Goal: Task Accomplishment & Management: Use online tool/utility

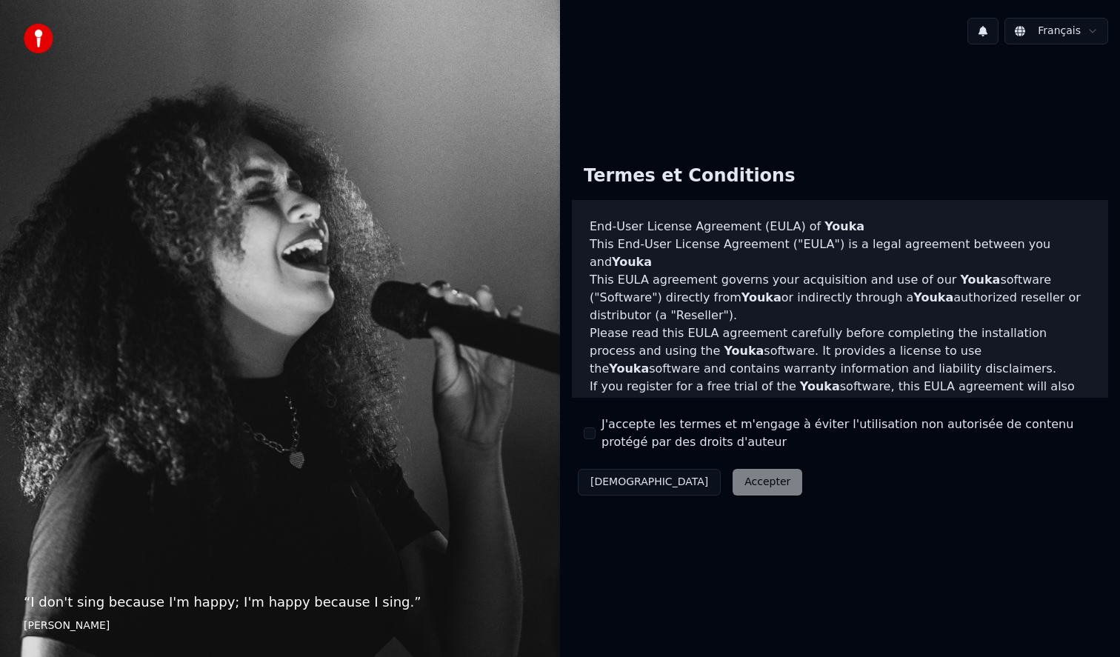
click at [700, 484] on div "Décliner Accepter" at bounding box center [690, 482] width 236 height 39
click at [702, 476] on div "Décliner Accepter" at bounding box center [690, 482] width 236 height 39
click at [700, 492] on div "Décliner Accepter" at bounding box center [690, 482] width 236 height 39
click at [993, 115] on div "Termes et Conditions End-User License Agreement (EULA) of Youka This End-User L…" at bounding box center [840, 326] width 560 height 541
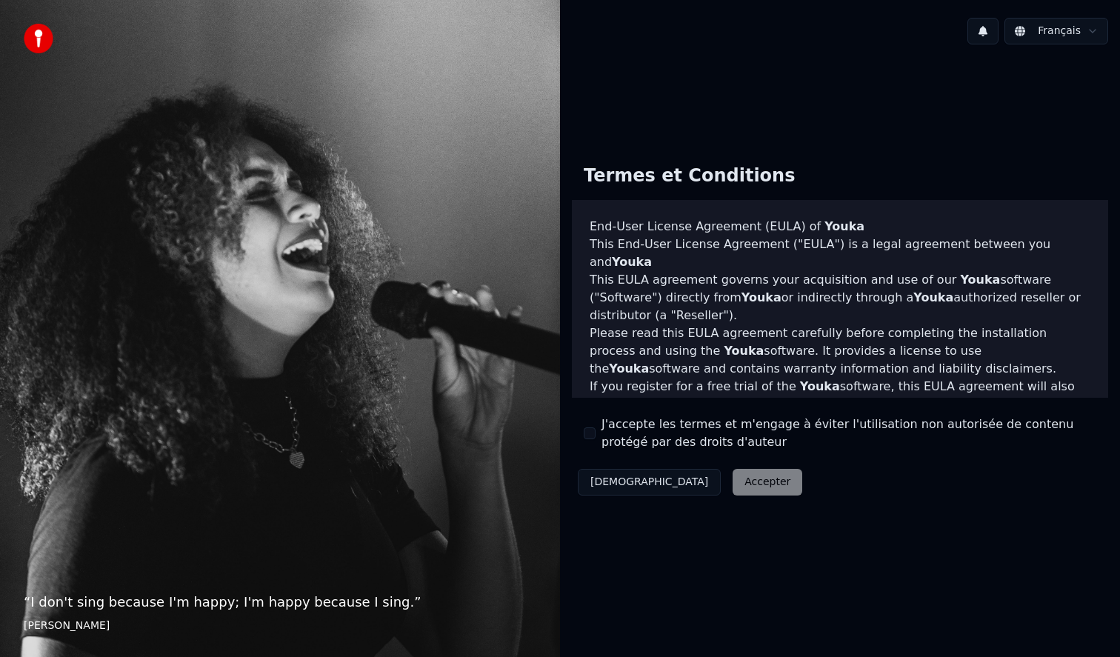
click at [626, 480] on button "[DEMOGRAPHIC_DATA]" at bounding box center [649, 482] width 143 height 27
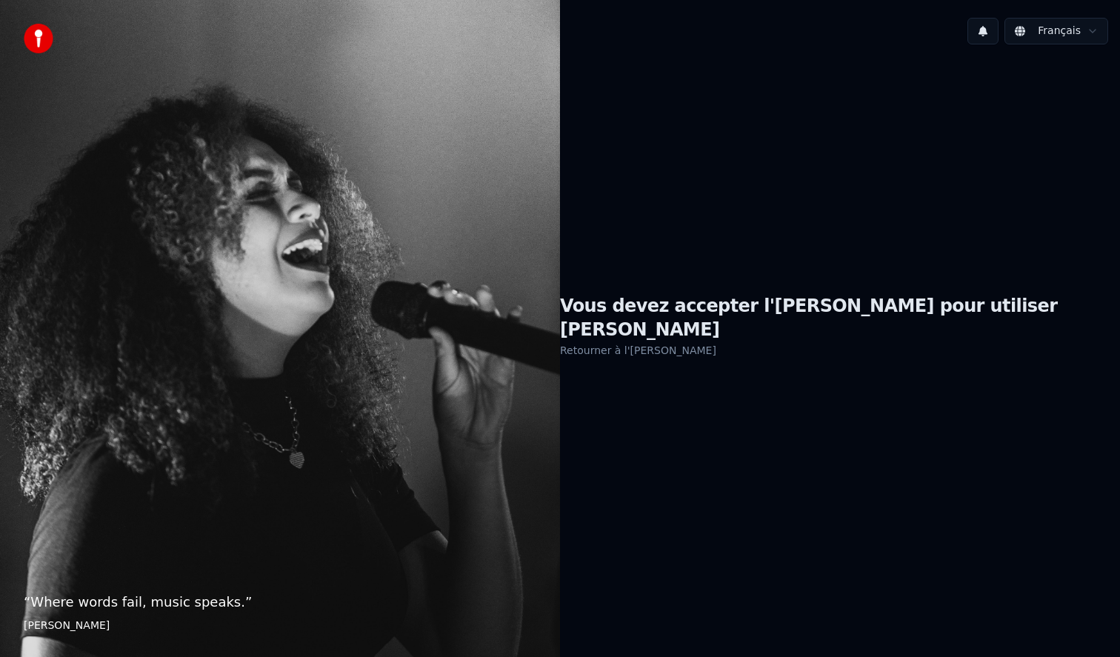
click at [698, 341] on link "Retourner à l'EULA" at bounding box center [638, 350] width 156 height 24
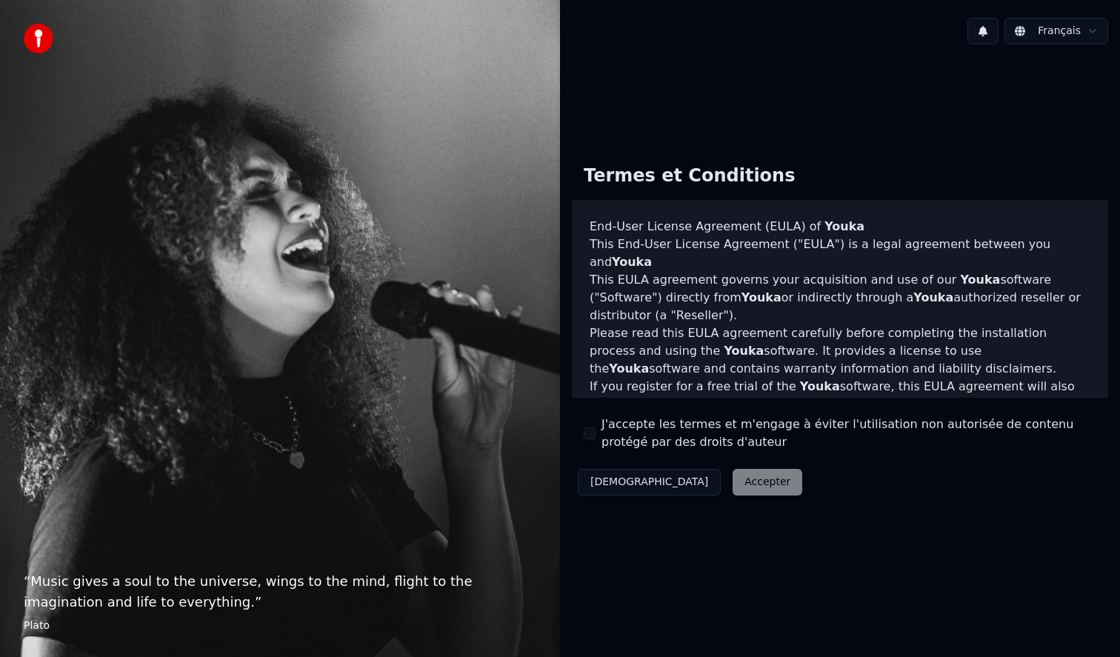
click at [684, 482] on div "Décliner Accepter" at bounding box center [690, 482] width 236 height 39
click at [767, 548] on div "Termes et Conditions End-User License Agreement (EULA) of Youka This End-User L…" at bounding box center [840, 326] width 560 height 541
click at [681, 488] on div "Décliner Accepter" at bounding box center [690, 482] width 236 height 39
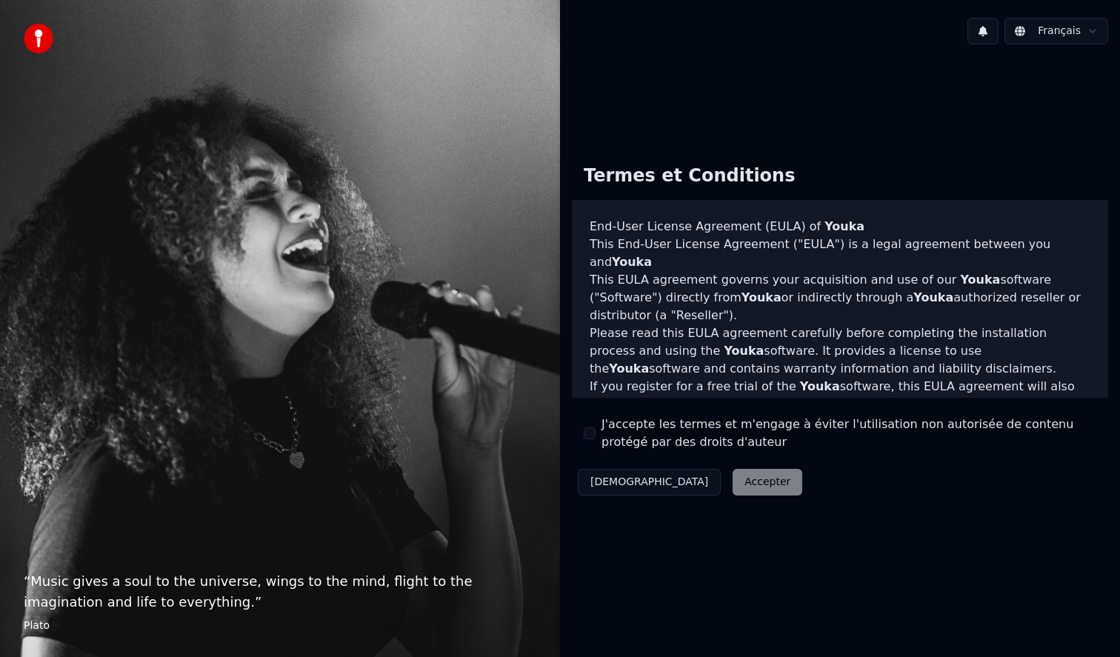
click at [681, 488] on div "Décliner Accepter" at bounding box center [690, 482] width 236 height 39
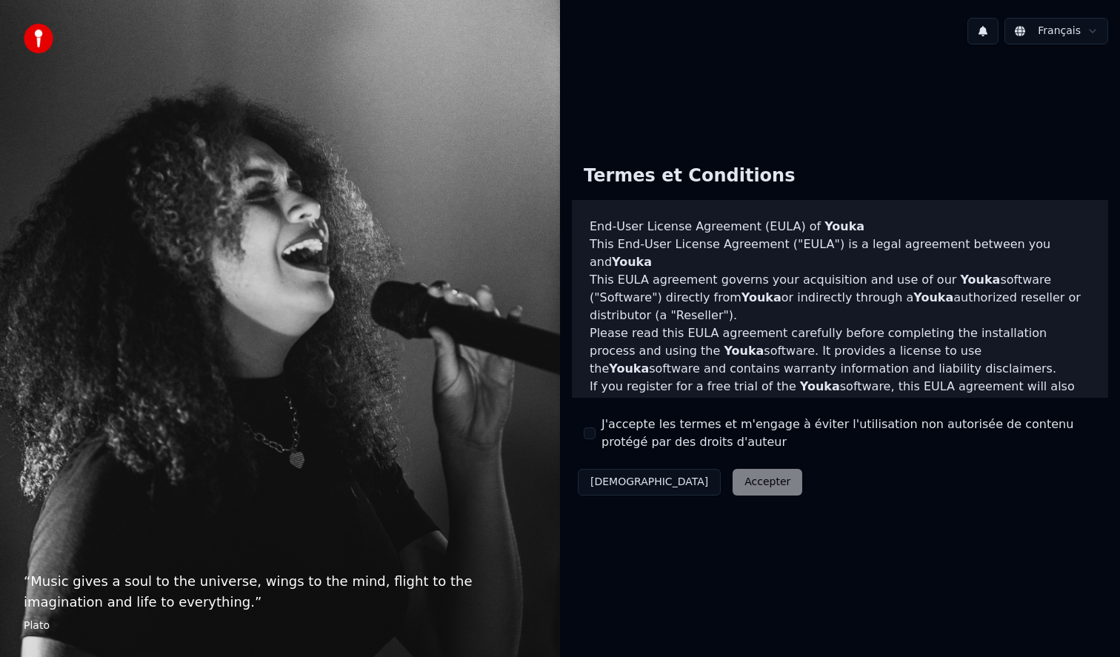
click at [784, 491] on div "Termes et Conditions End-User License Agreement (EULA) of Youka This End-User L…" at bounding box center [840, 327] width 536 height 348
click at [624, 475] on button "[DEMOGRAPHIC_DATA]" at bounding box center [649, 482] width 143 height 27
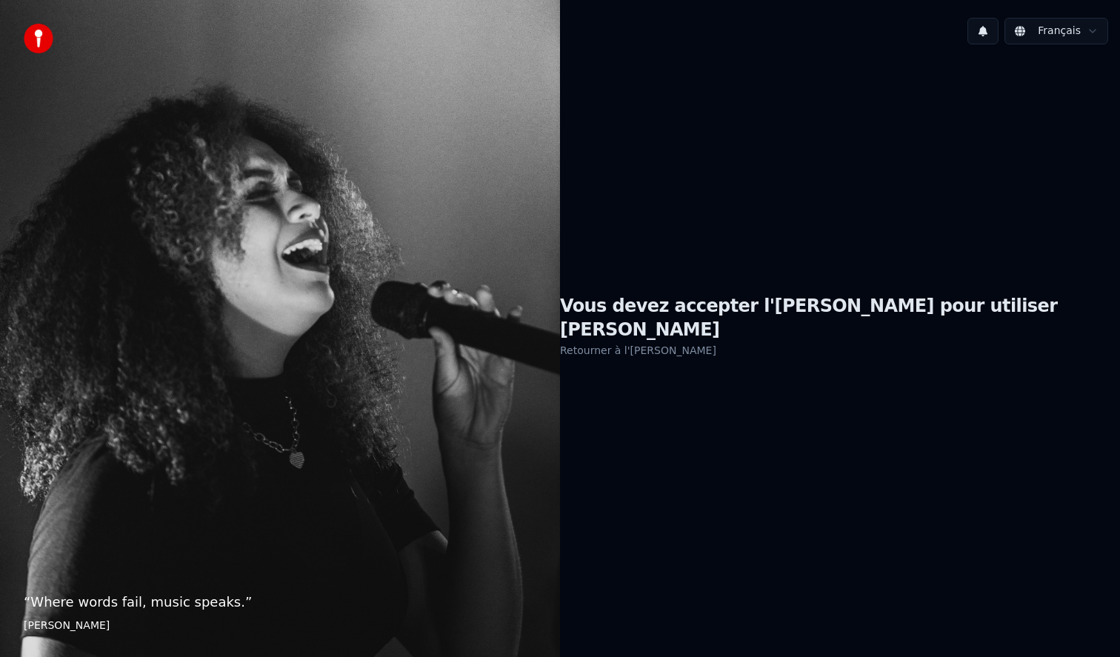
click at [716, 341] on link "Retourner à l'EULA" at bounding box center [638, 350] width 156 height 24
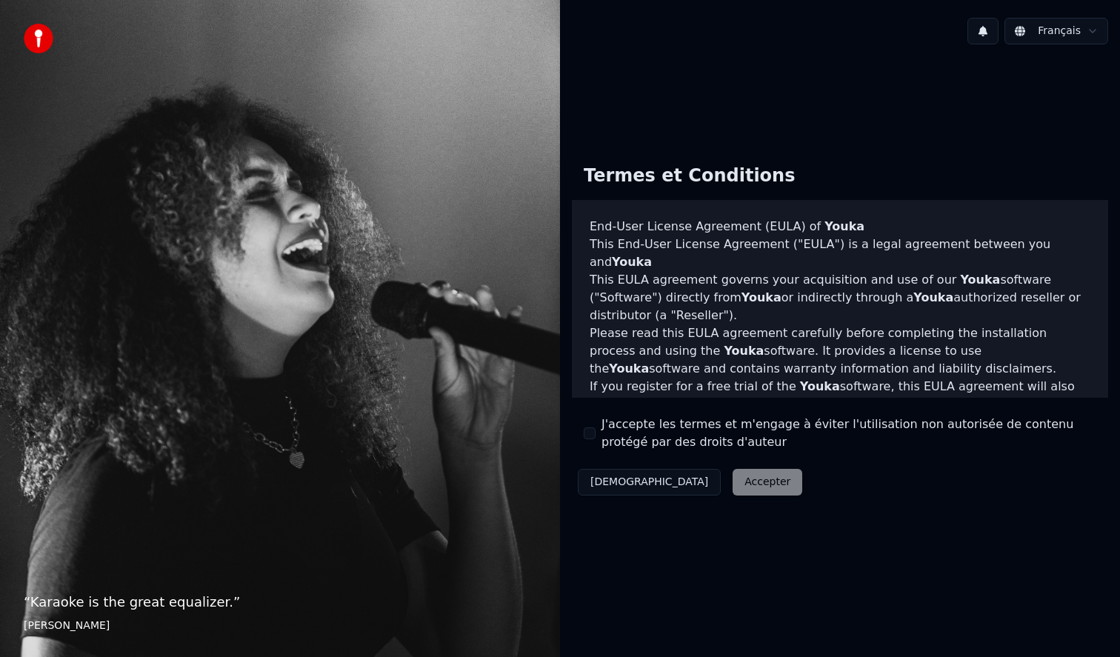
click at [678, 485] on div "Décliner Accepter" at bounding box center [690, 482] width 236 height 39
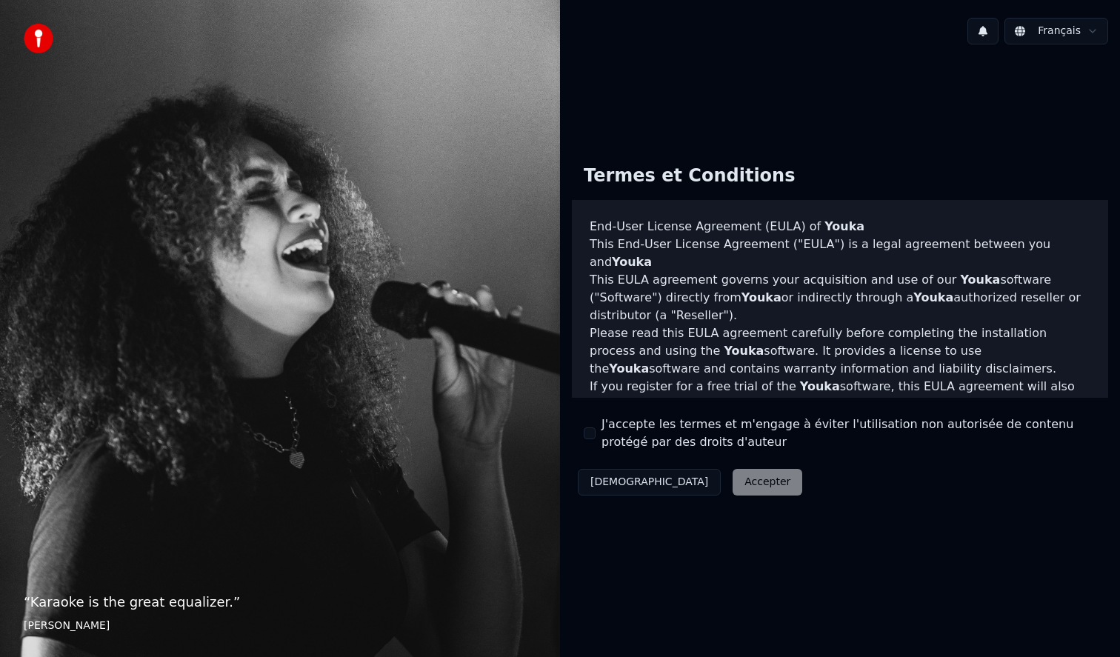
click at [899, 462] on div "Termes et Conditions End-User License Agreement (EULA) of Youka This End-User L…" at bounding box center [840, 327] width 536 height 348
click at [38, 41] on img at bounding box center [39, 39] width 30 height 30
click at [983, 30] on button at bounding box center [982, 31] width 31 height 27
click at [1072, 30] on html "“ Karaoke is the great equalizer. ” Aisha Tyler Français Termes et Conditions E…" at bounding box center [560, 328] width 1120 height 657
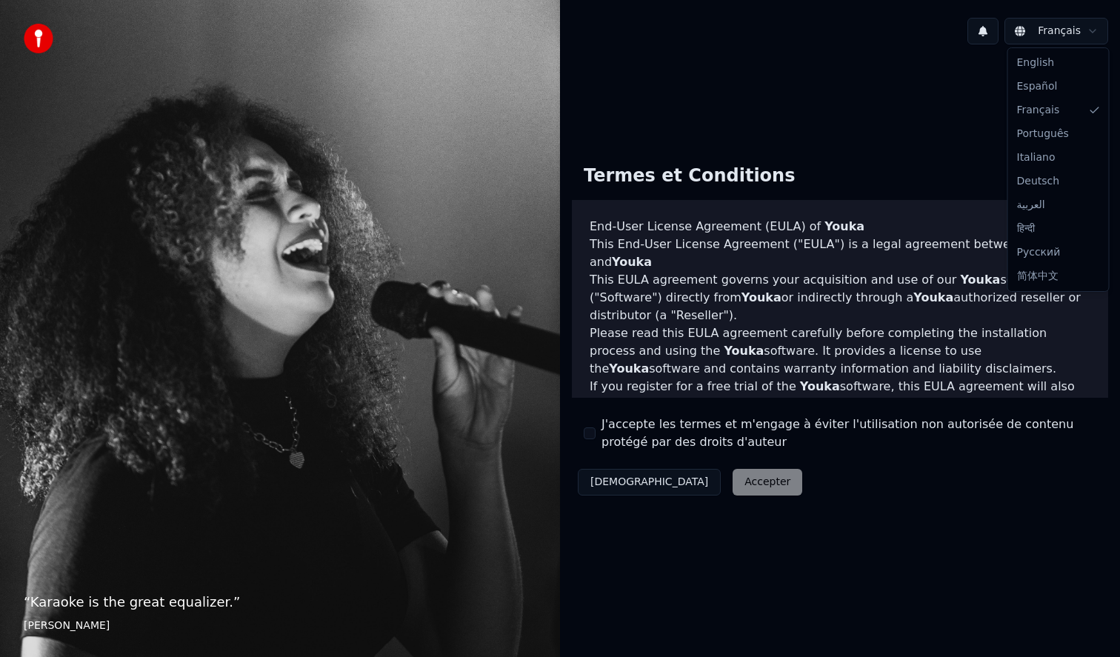
click at [1072, 30] on html "“ Karaoke is the great equalizer. ” Aisha Tyler Français Termes et Conditions E…" at bounding box center [560, 328] width 1120 height 657
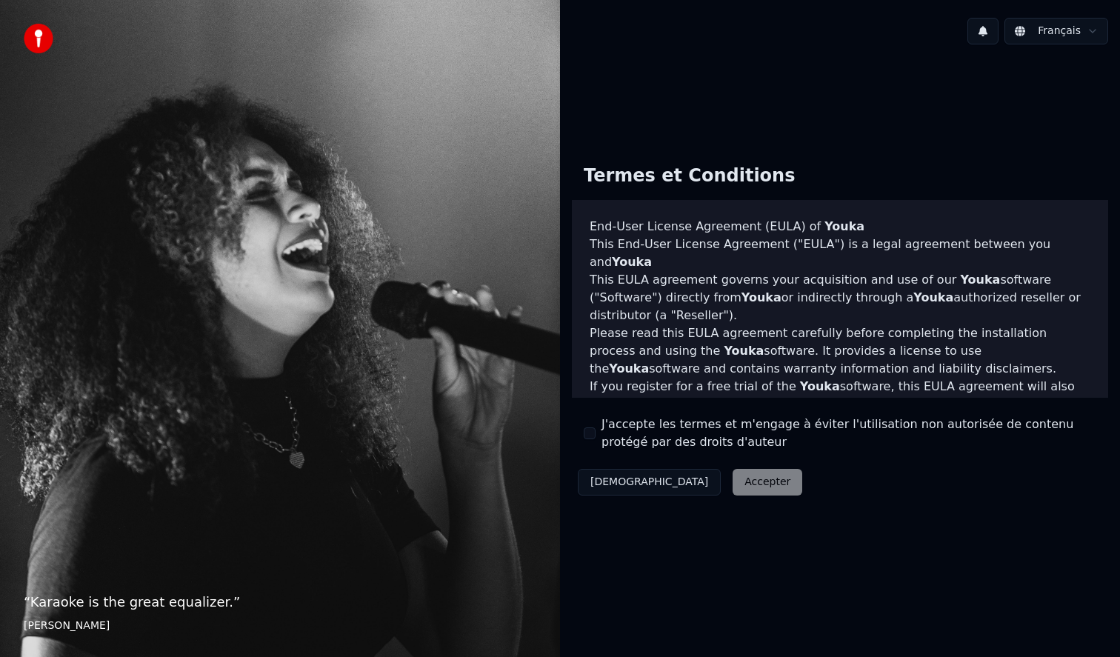
click at [701, 482] on div "Décliner Accepter" at bounding box center [690, 482] width 236 height 39
click at [953, 160] on div "Termes et Conditions End-User License Agreement (EULA) of Youka This End-User L…" at bounding box center [840, 327] width 536 height 348
click at [701, 489] on div "Décliner Accepter" at bounding box center [690, 482] width 236 height 39
click at [682, 482] on div "Décliner Accepter" at bounding box center [690, 482] width 236 height 39
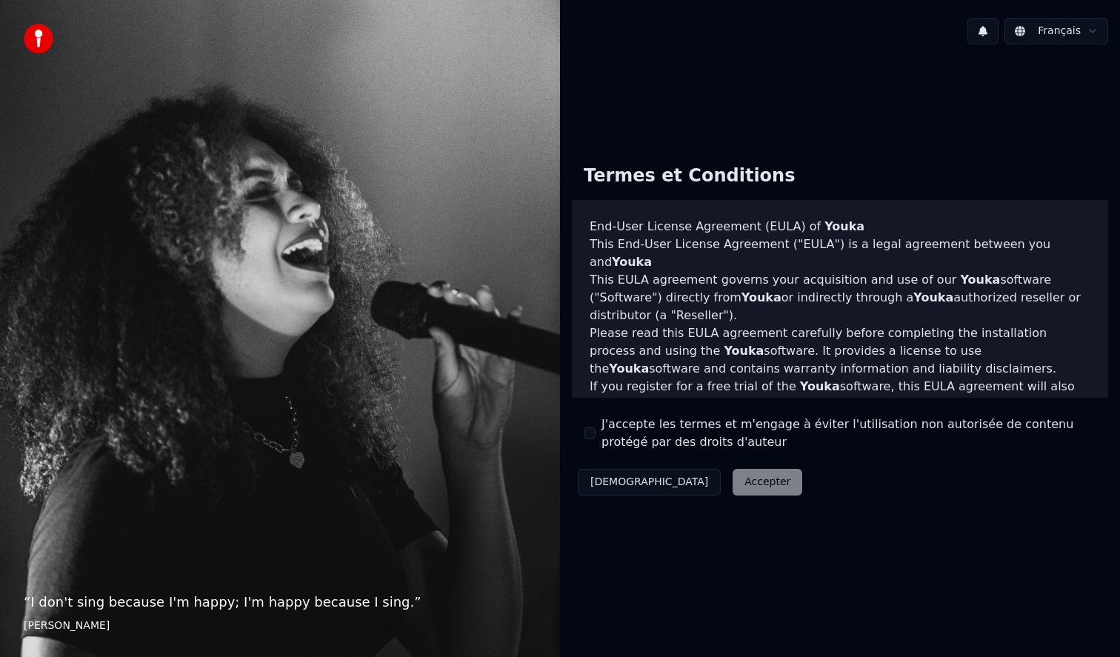
click at [680, 472] on div "Décliner Accepter" at bounding box center [690, 482] width 236 height 39
click at [686, 484] on div "Décliner Accepter" at bounding box center [690, 482] width 236 height 39
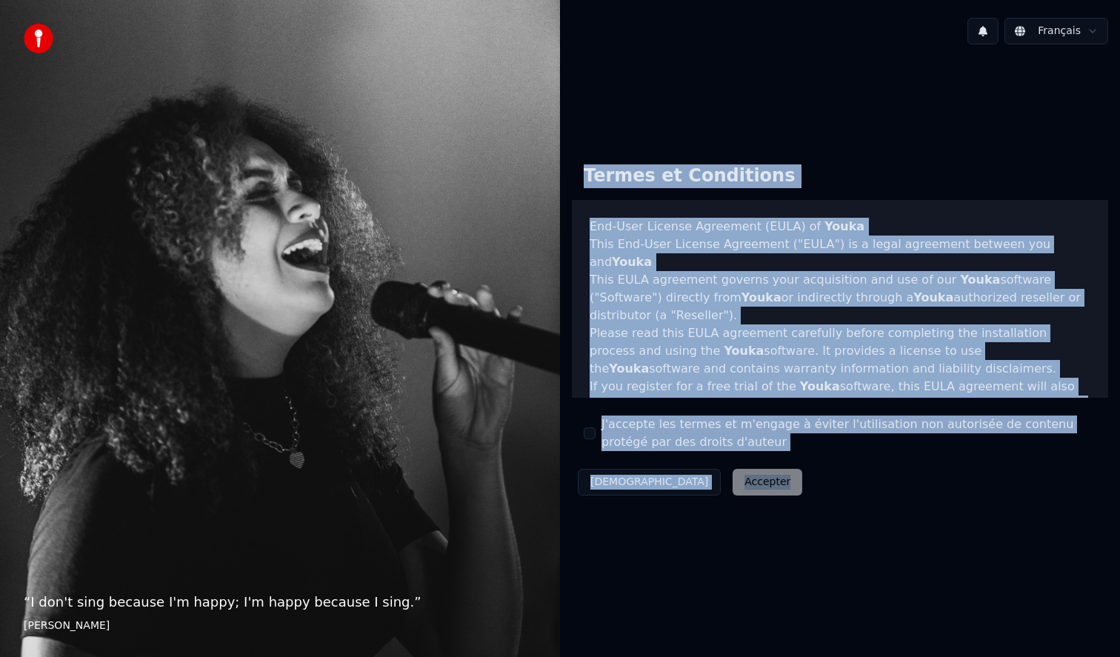
drag, startPoint x: 586, startPoint y: 175, endPoint x: 781, endPoint y: 589, distance: 458.5
click at [781, 589] on div "Termes et Conditions End-User License Agreement (EULA) of Youka This End-User L…" at bounding box center [840, 326] width 560 height 541
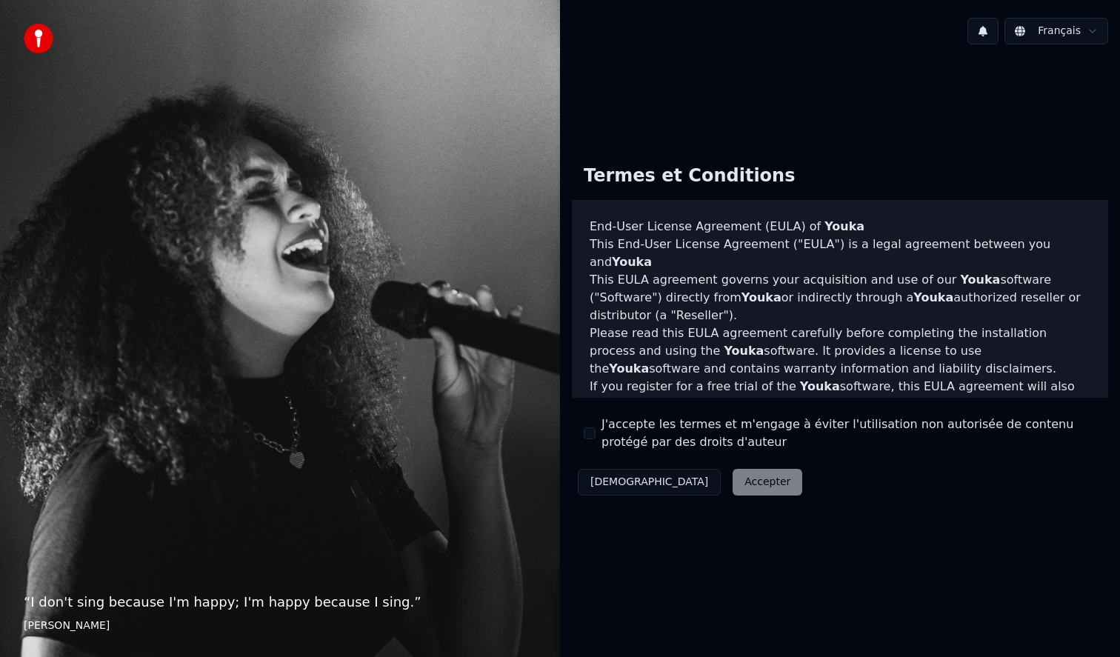
click at [591, 430] on button "J'accepte les termes et m'engage à éviter l'utilisation non autorisée de conten…" at bounding box center [590, 433] width 12 height 12
click at [732, 476] on button "Accepter" at bounding box center [767, 482] width 70 height 27
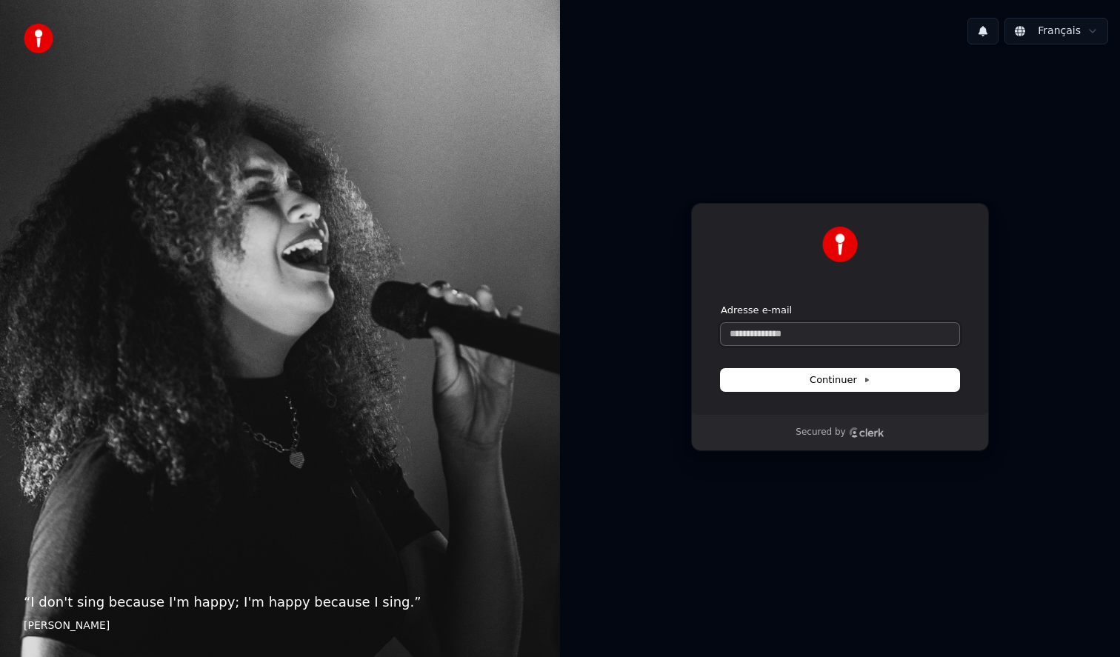
click at [740, 338] on input "Adresse e-mail" at bounding box center [840, 334] width 238 height 22
click at [792, 380] on button "Continuer" at bounding box center [840, 380] width 238 height 22
type input "**********"
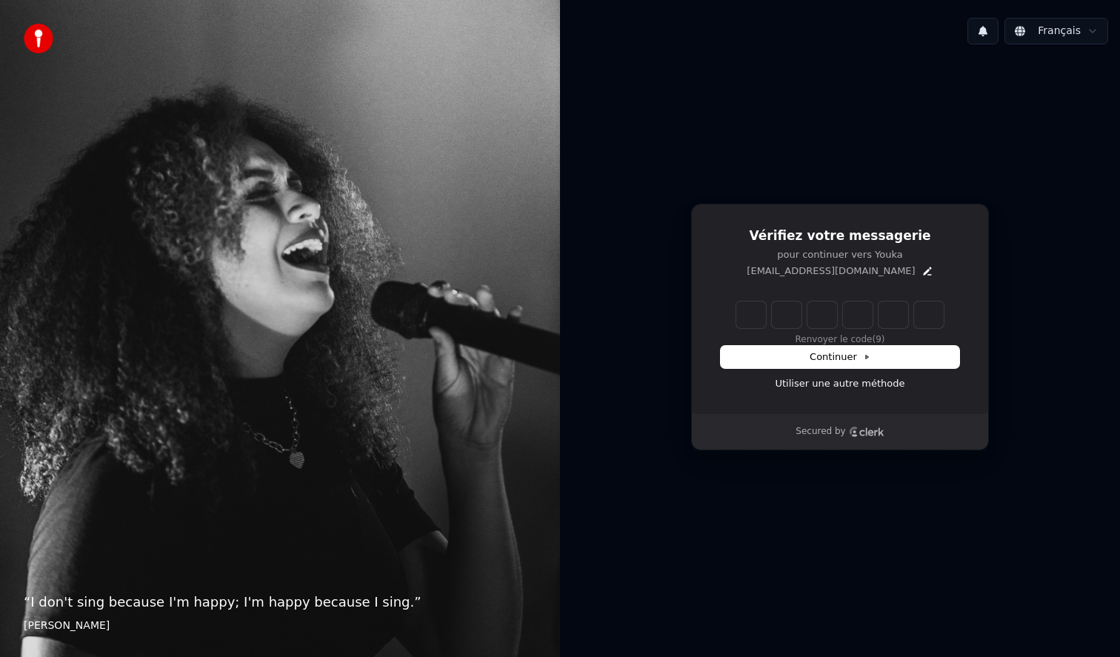
click at [738, 307] on input "Enter verification code" at bounding box center [839, 314] width 207 height 27
paste input "******"
type input "******"
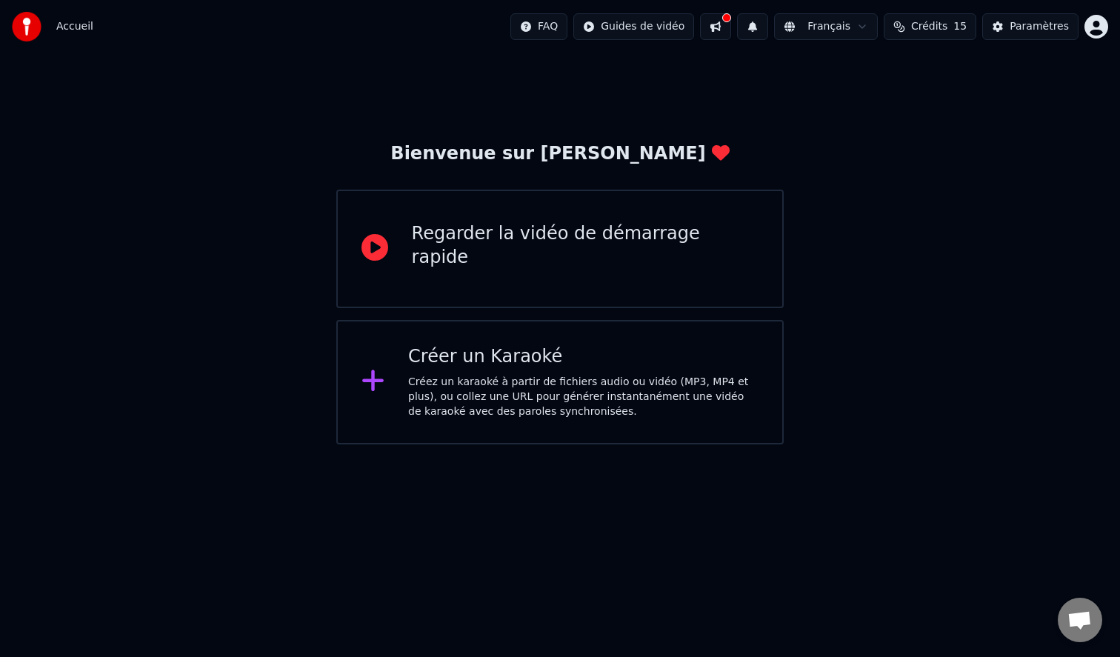
click at [530, 412] on div "Créez un karaoké à partir de fichiers audio ou vidéo (MP3, MP4 et plus), ou col…" at bounding box center [583, 397] width 350 height 44
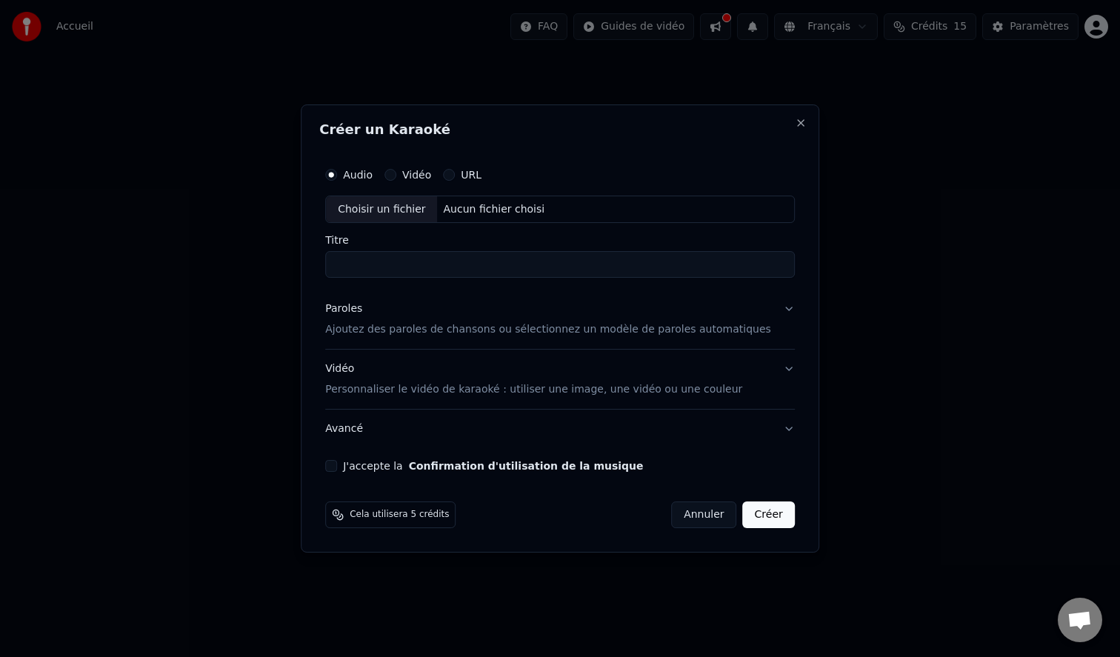
click at [428, 175] on label "Vidéo" at bounding box center [416, 175] width 29 height 10
click at [396, 175] on button "Vidéo" at bounding box center [390, 175] width 12 height 12
click at [475, 175] on label "URL" at bounding box center [471, 175] width 21 height 10
click at [455, 175] on button "URL" at bounding box center [449, 175] width 12 height 12
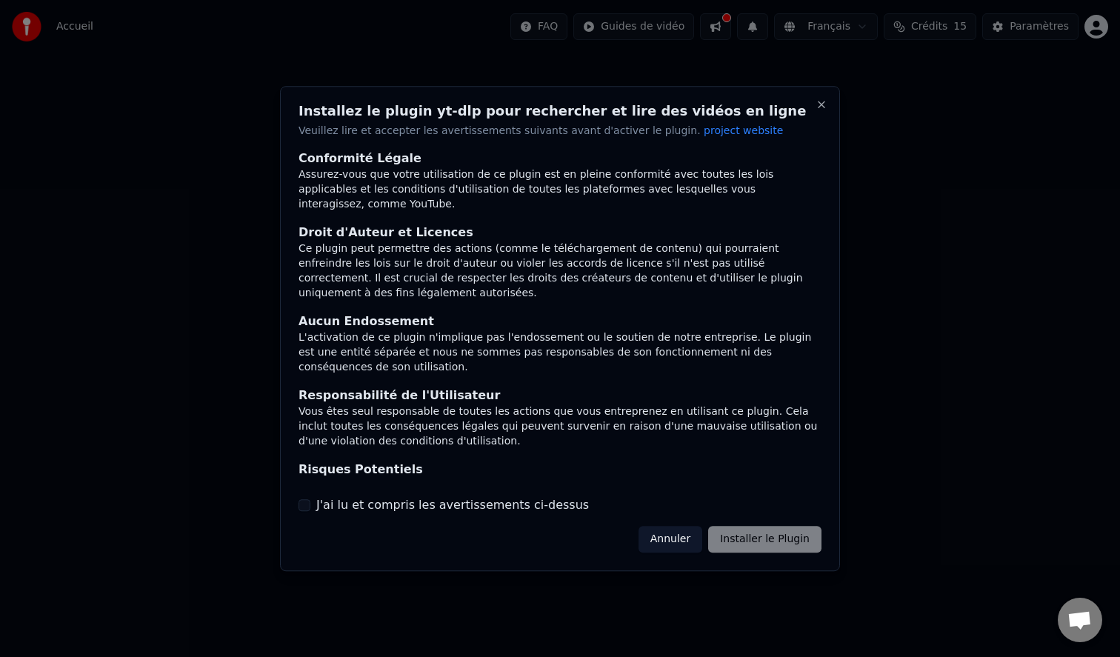
click at [753, 542] on div "Annuler Installer le Plugin" at bounding box center [729, 539] width 183 height 27
click at [304, 507] on button "J'ai lu et compris les avertissements ci-dessus" at bounding box center [304, 505] width 12 height 12
click at [746, 539] on button "Installer le Plugin" at bounding box center [764, 539] width 113 height 27
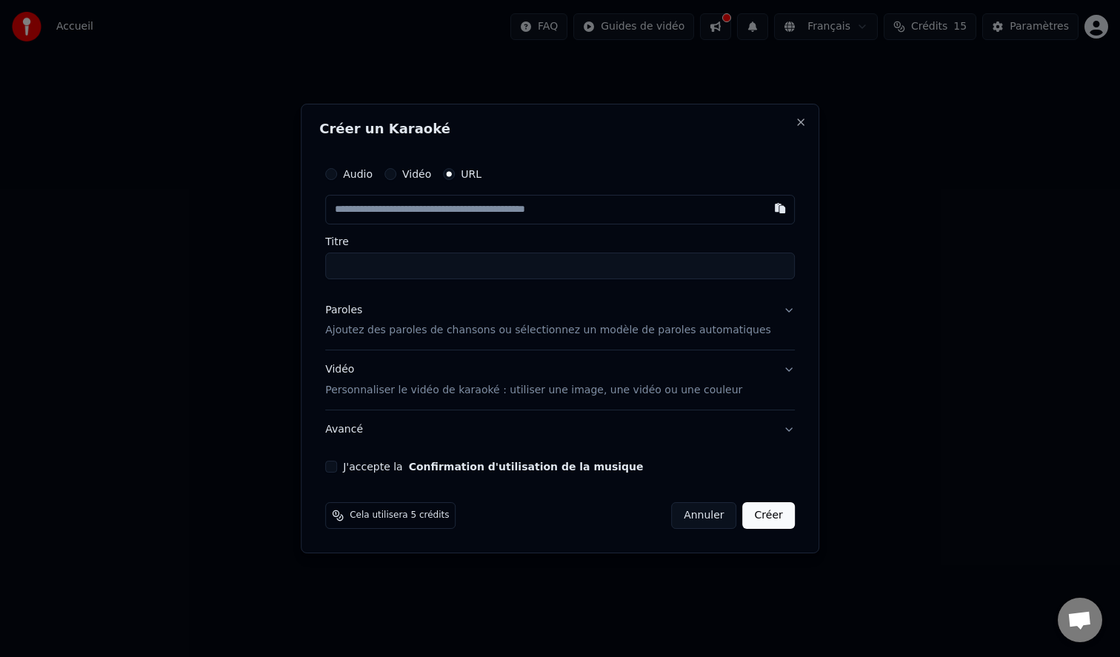
paste input "**********"
type input "**********"
click at [754, 518] on button "Créer" at bounding box center [769, 515] width 52 height 27
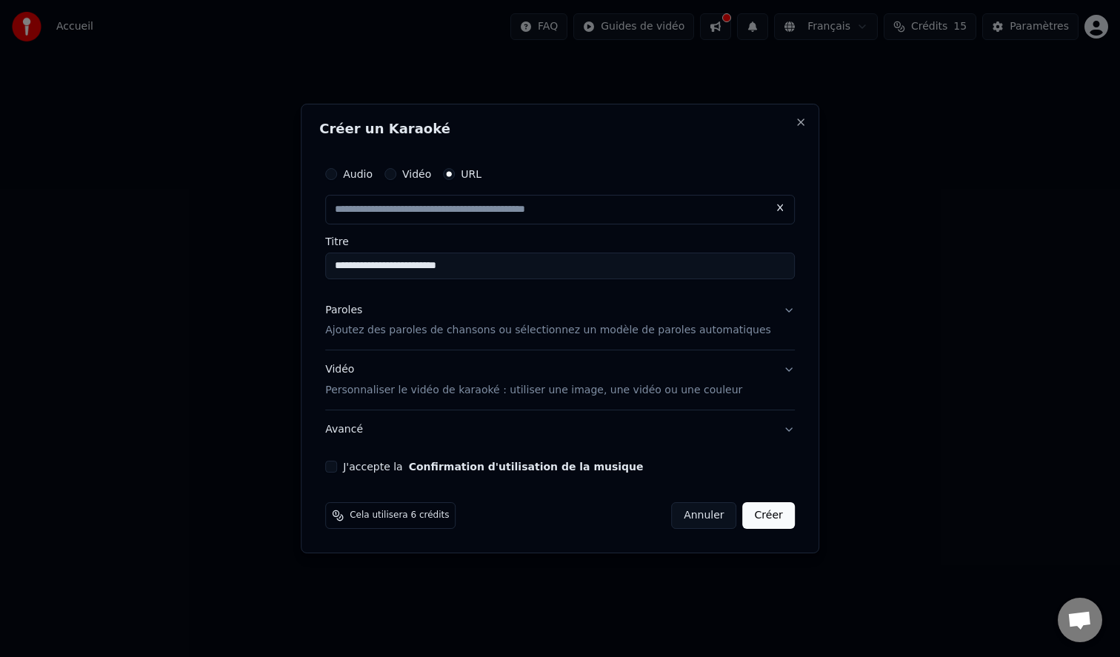
type input "**********"
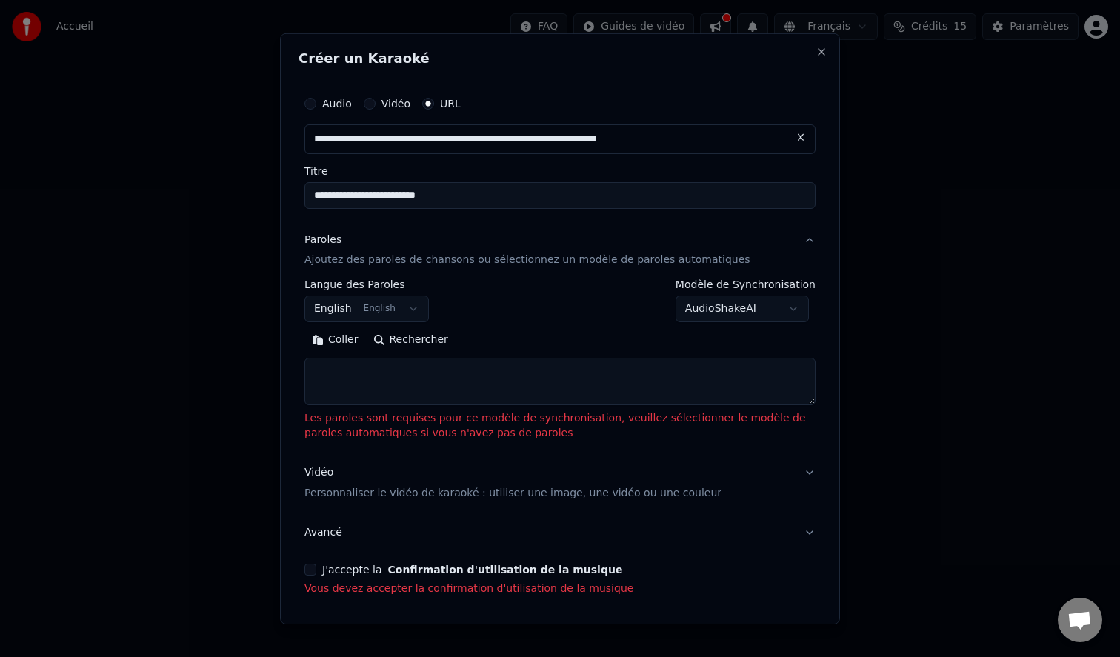
click at [389, 311] on button "English English" at bounding box center [366, 308] width 124 height 27
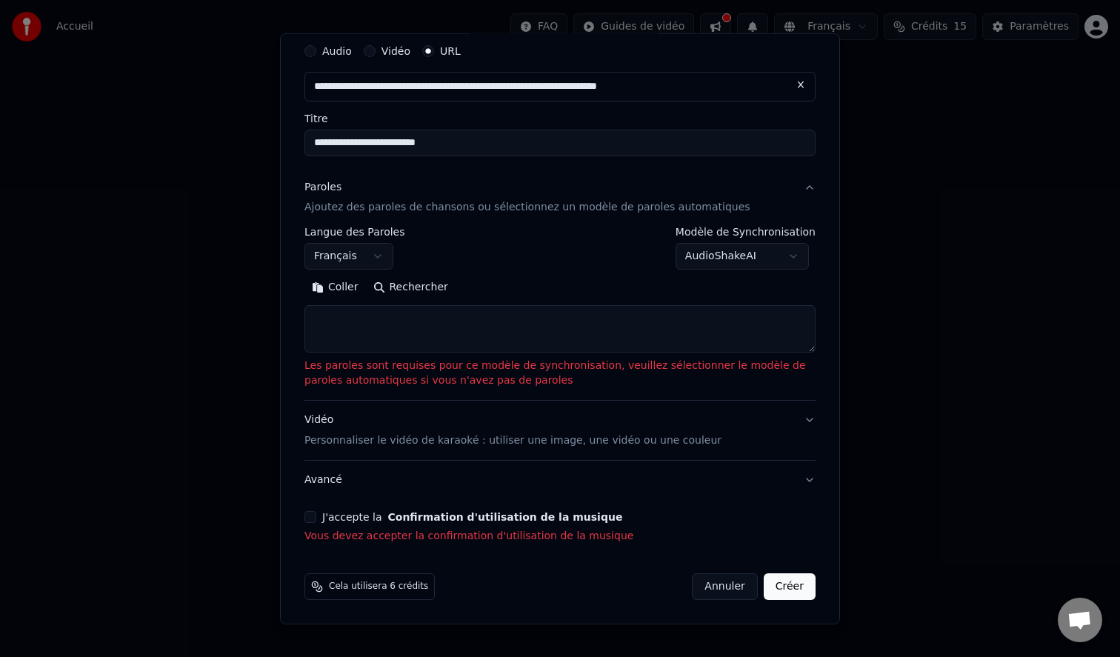
click at [310, 520] on button "J'accepte la Confirmation d'utilisation de la musique" at bounding box center [310, 517] width 12 height 12
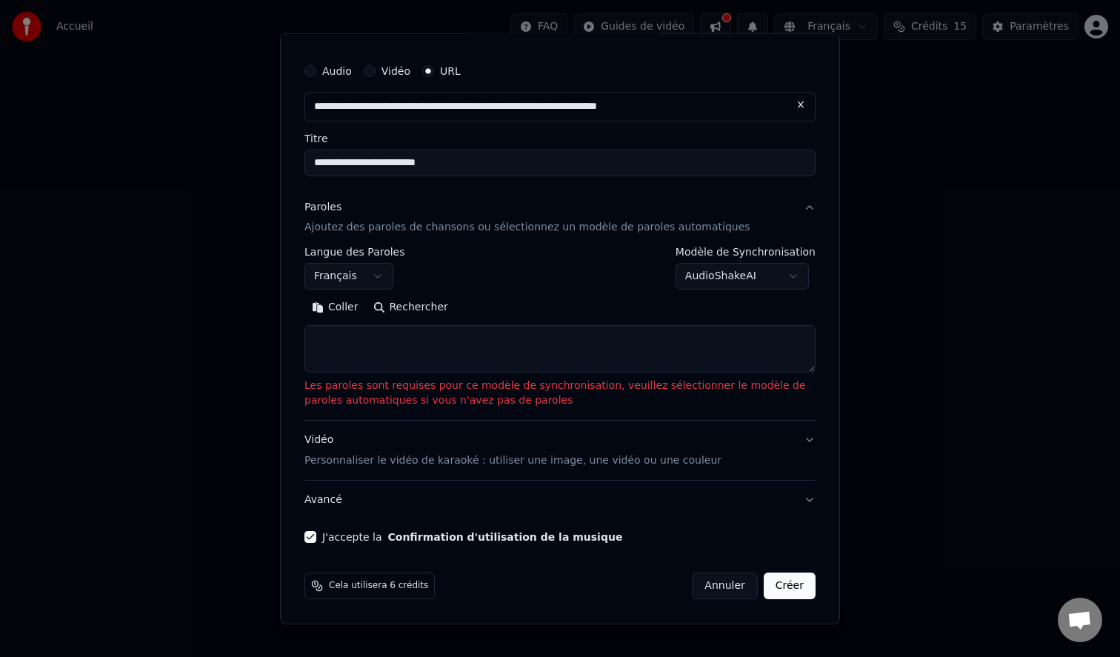
scroll to position [32, 0]
click at [774, 589] on button "Créer" at bounding box center [790, 586] width 52 height 27
select select "**"
click at [396, 311] on button "Rechercher" at bounding box center [411, 308] width 90 height 24
type textarea "**********"
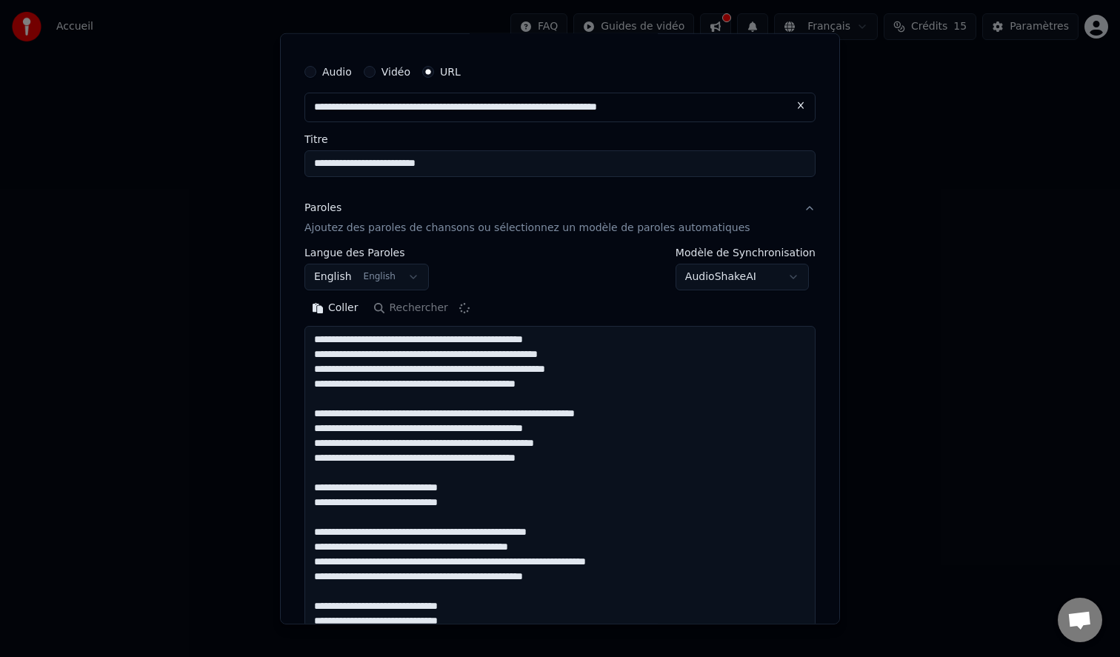
scroll to position [0, 0]
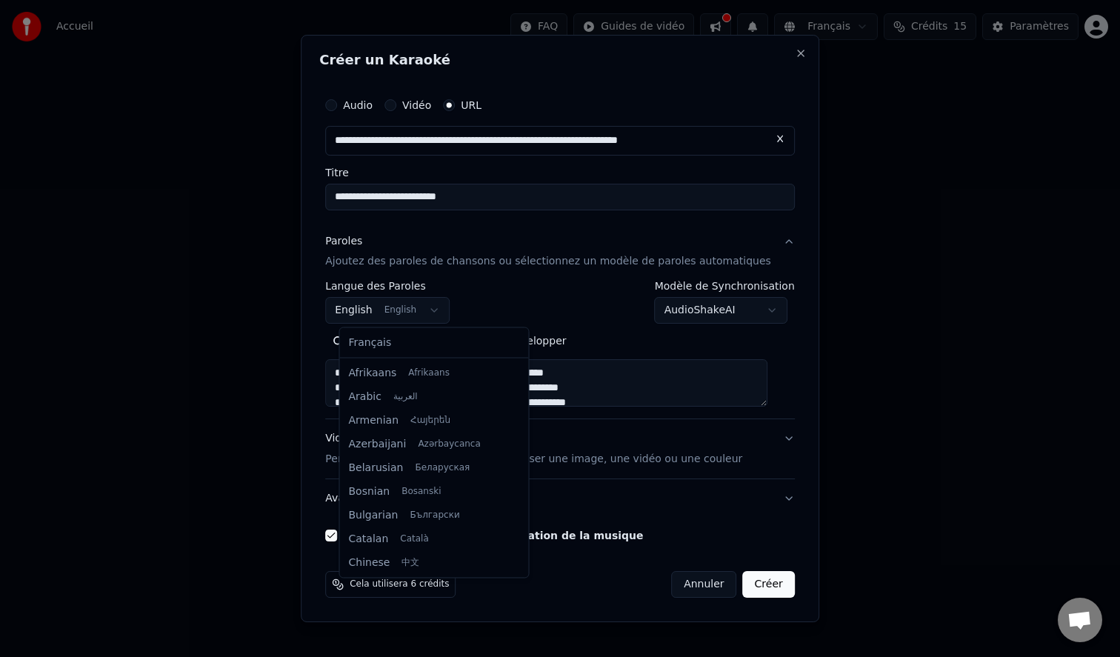
click at [372, 307] on body "**********" at bounding box center [560, 222] width 1120 height 444
select select "**"
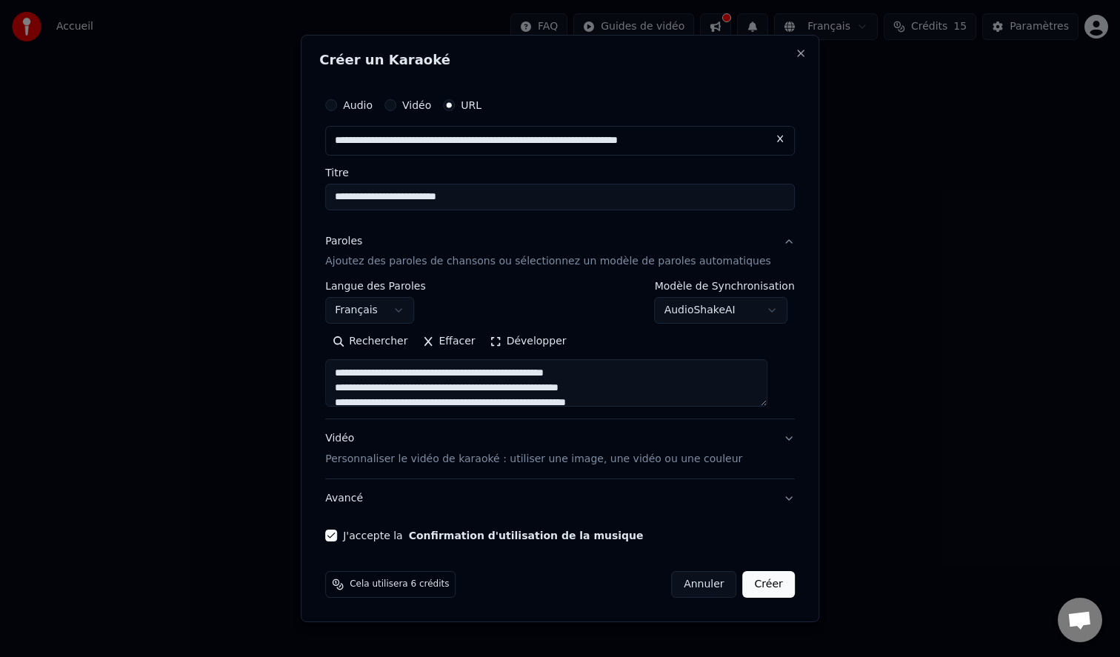
click at [757, 591] on button "Créer" at bounding box center [769, 584] width 52 height 27
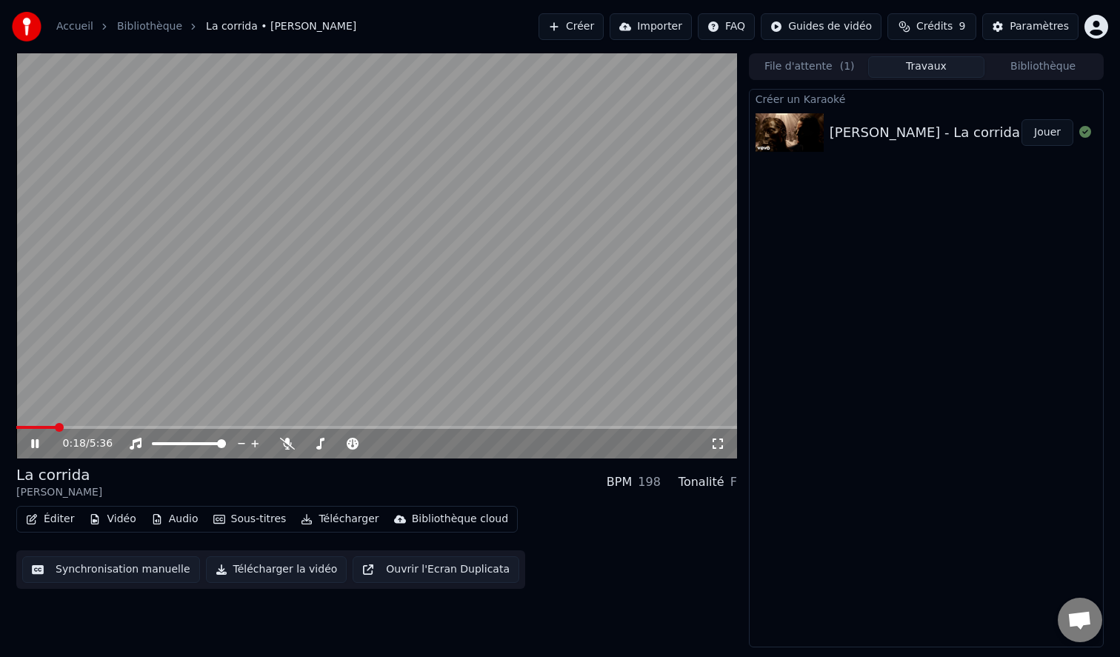
click at [719, 444] on icon at bounding box center [717, 444] width 15 height 12
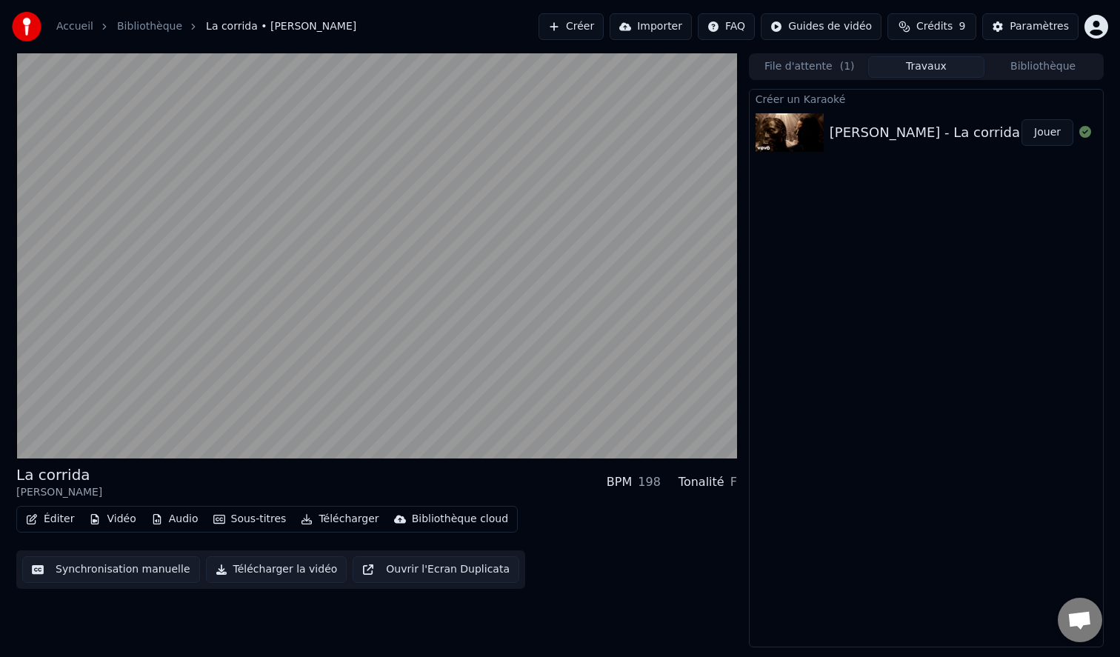
click at [239, 522] on button "Sous-titres" at bounding box center [249, 519] width 85 height 21
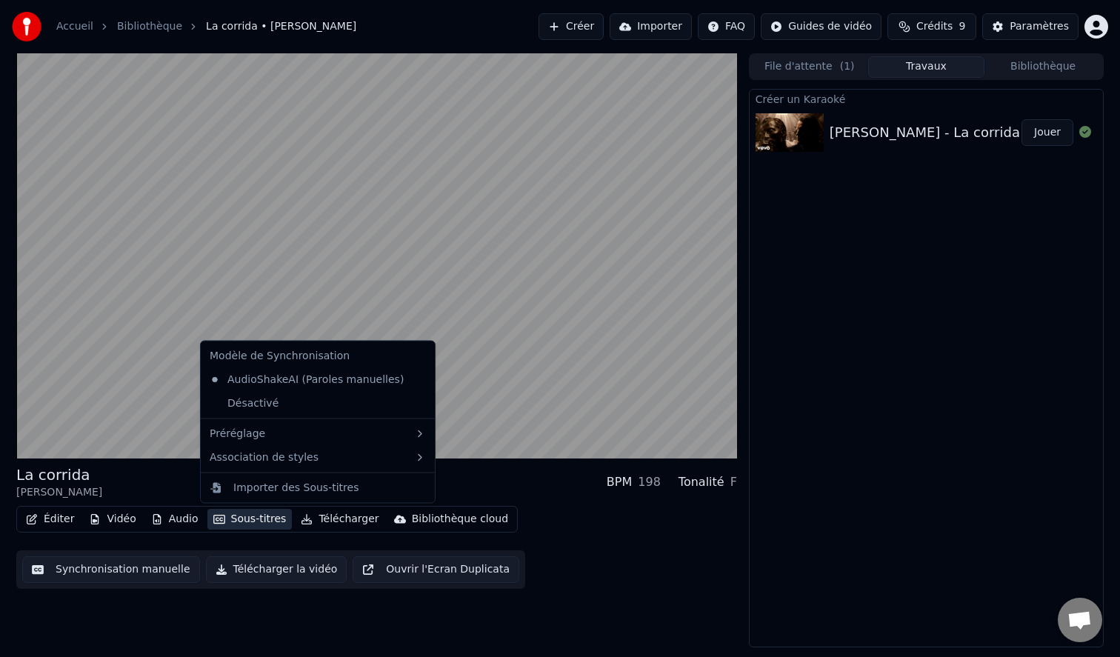
click at [239, 522] on button "Sous-titres" at bounding box center [249, 519] width 85 height 21
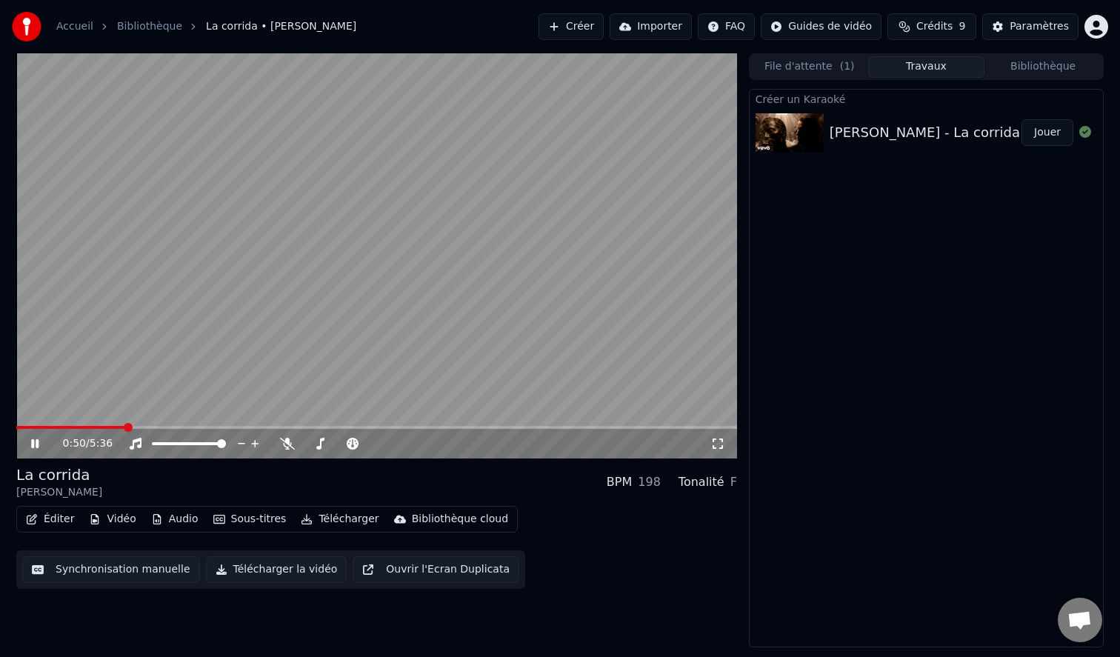
click at [37, 450] on div "0:50 / 5:36" at bounding box center [376, 443] width 709 height 15
click at [37, 447] on icon at bounding box center [34, 443] width 7 height 9
click at [593, 20] on button "Créer" at bounding box center [570, 26] width 65 height 27
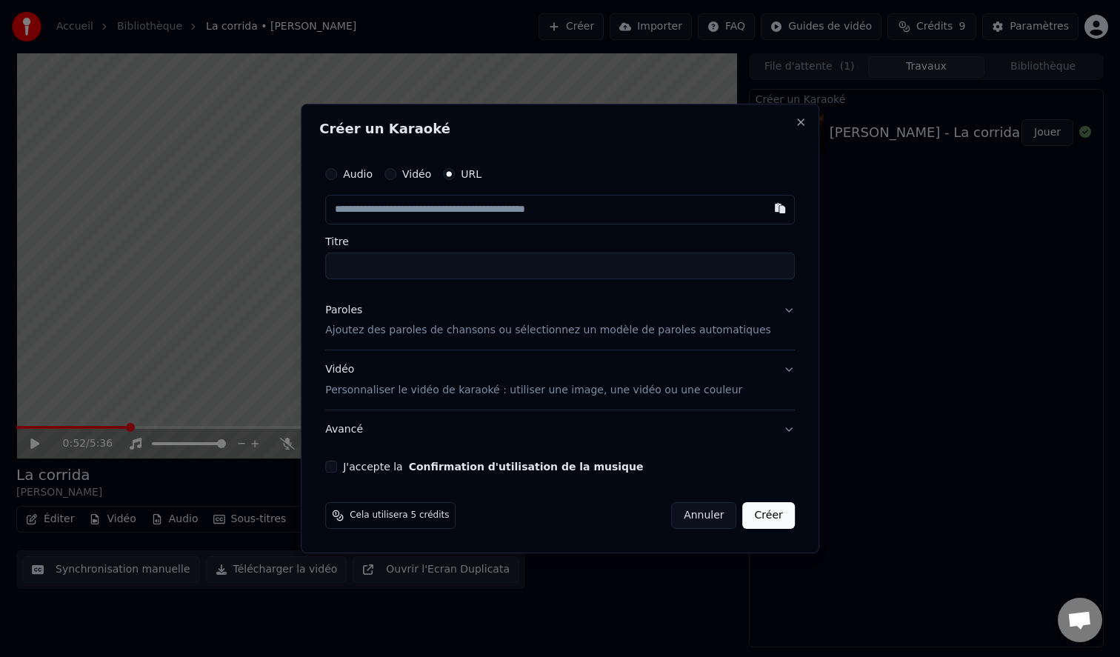
click at [405, 266] on input "Titre" at bounding box center [560, 266] width 470 height 27
click at [375, 216] on input "text" at bounding box center [560, 210] width 470 height 30
paste input "**********"
type input "**********"
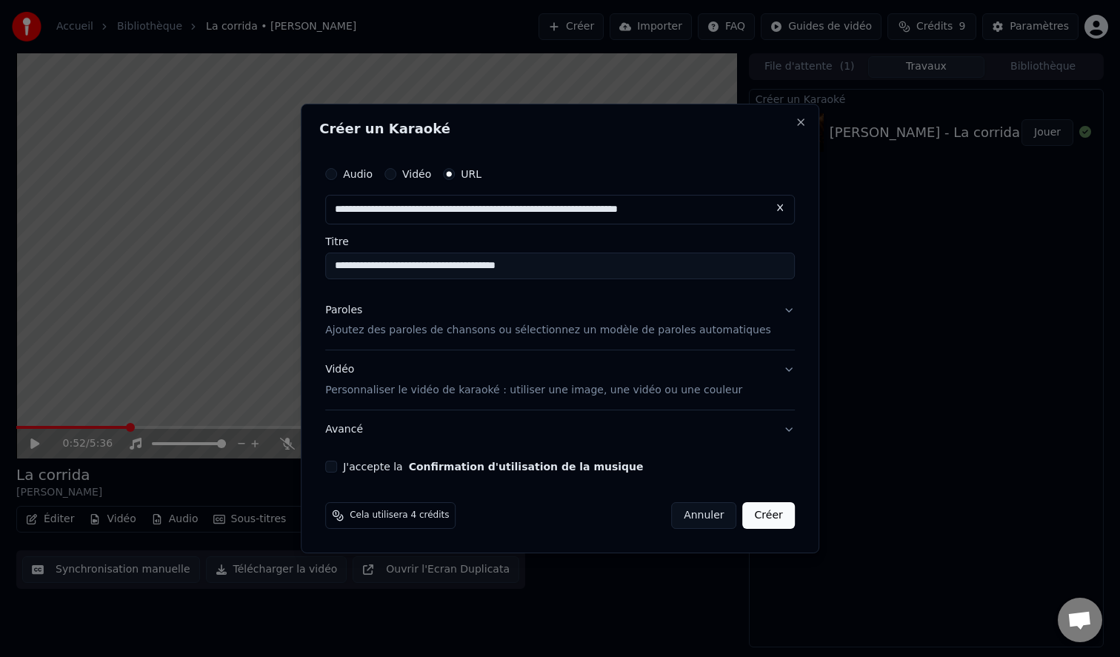
type input "**********"
click at [492, 335] on p "Ajoutez des paroles de chansons ou sélectionnez un modèle de paroles automatiqu…" at bounding box center [548, 331] width 446 height 15
type input "**********"
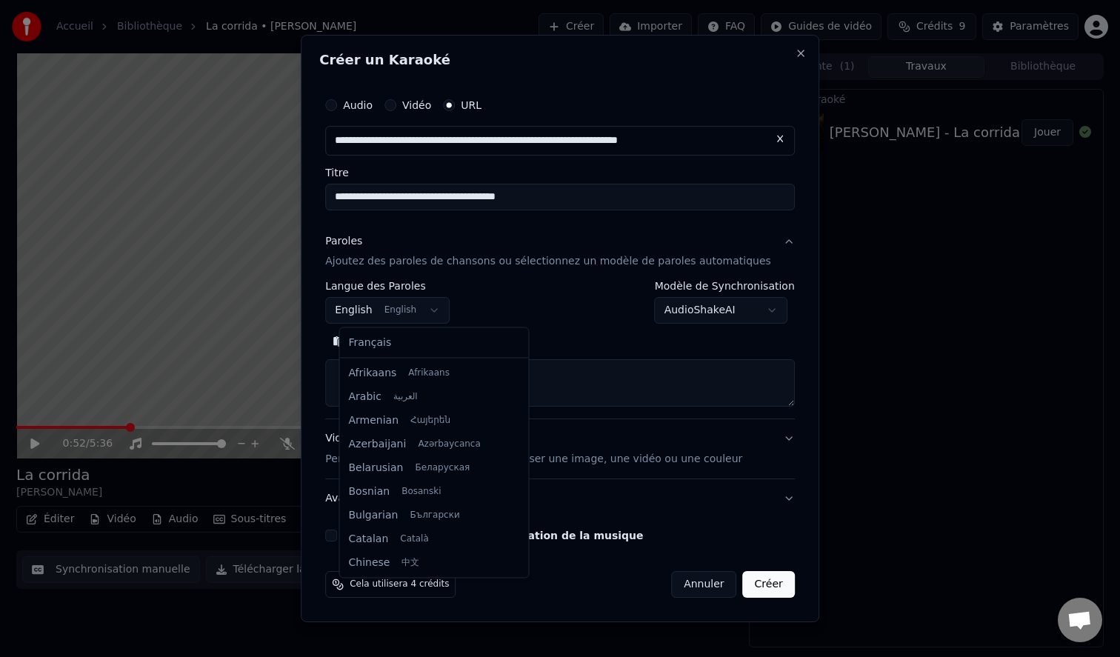
click at [408, 318] on body "**********" at bounding box center [560, 328] width 1120 height 657
select select "**"
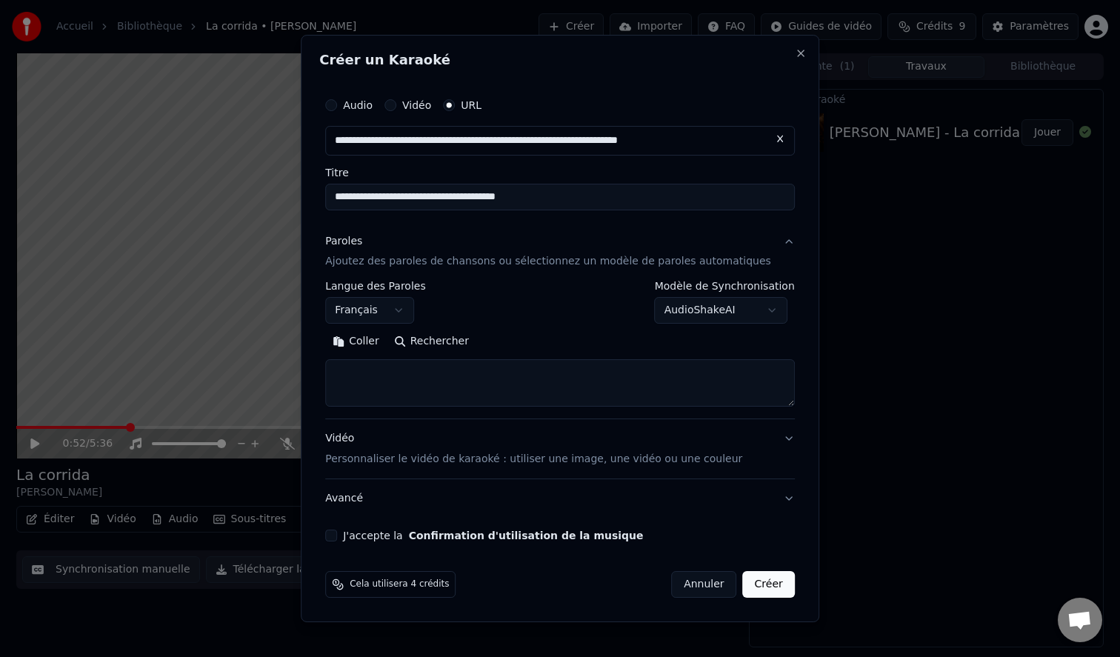
click at [437, 345] on button "Rechercher" at bounding box center [432, 342] width 90 height 24
type textarea "**********"
click at [765, 589] on button "Créer" at bounding box center [769, 584] width 52 height 27
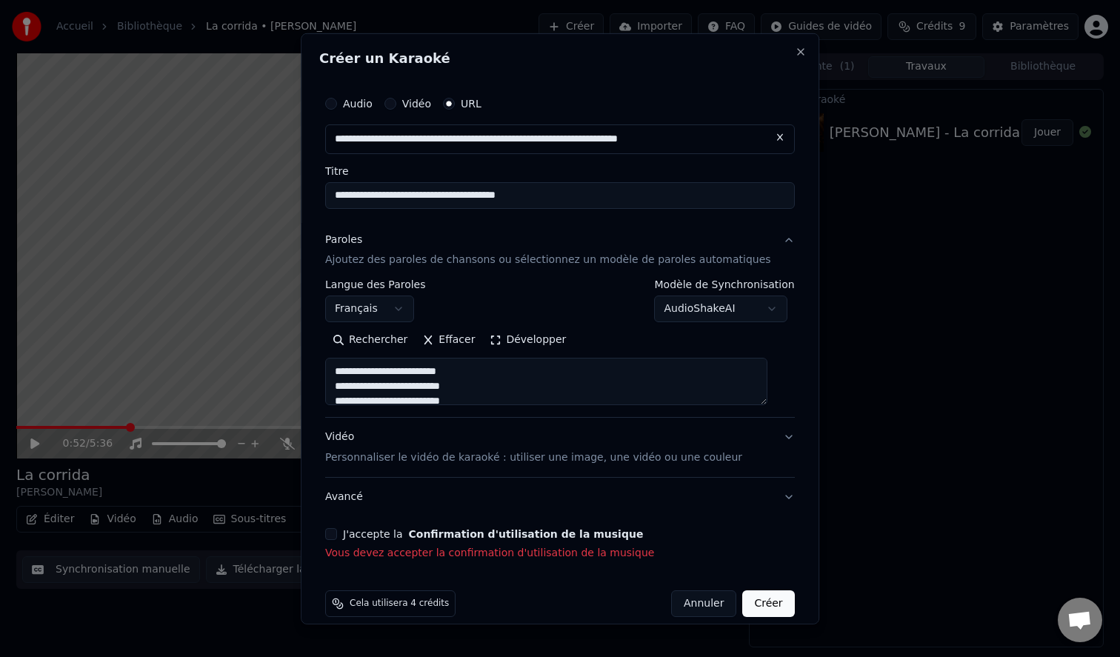
click at [337, 538] on button "J'accepte la Confirmation d'utilisation de la musique" at bounding box center [331, 534] width 12 height 12
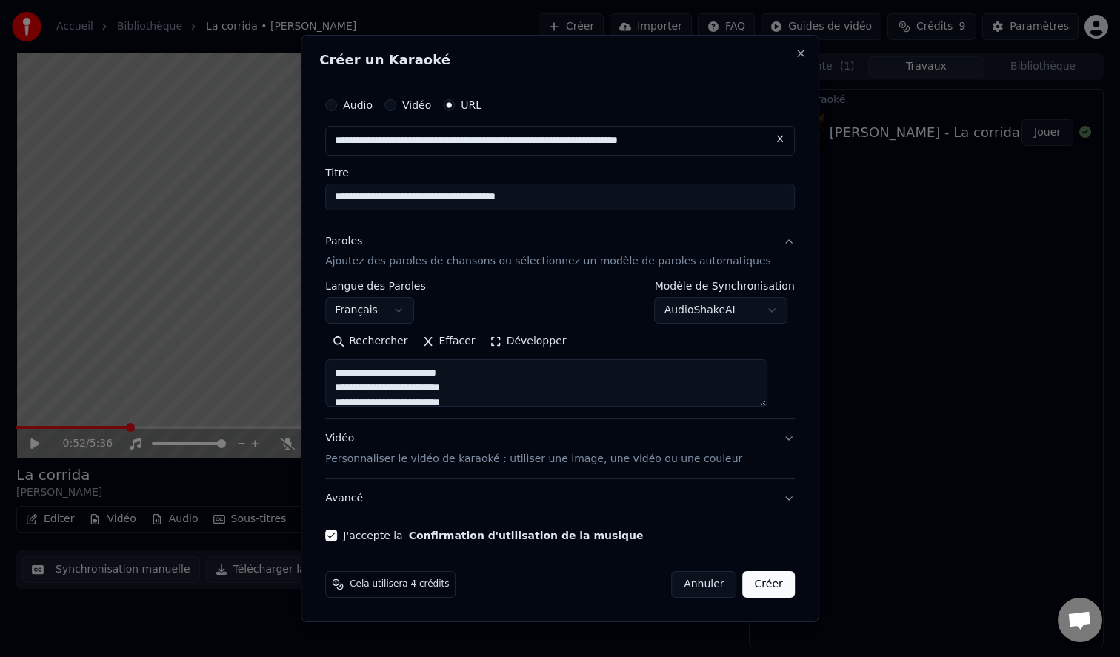
click at [754, 585] on button "Créer" at bounding box center [769, 584] width 52 height 27
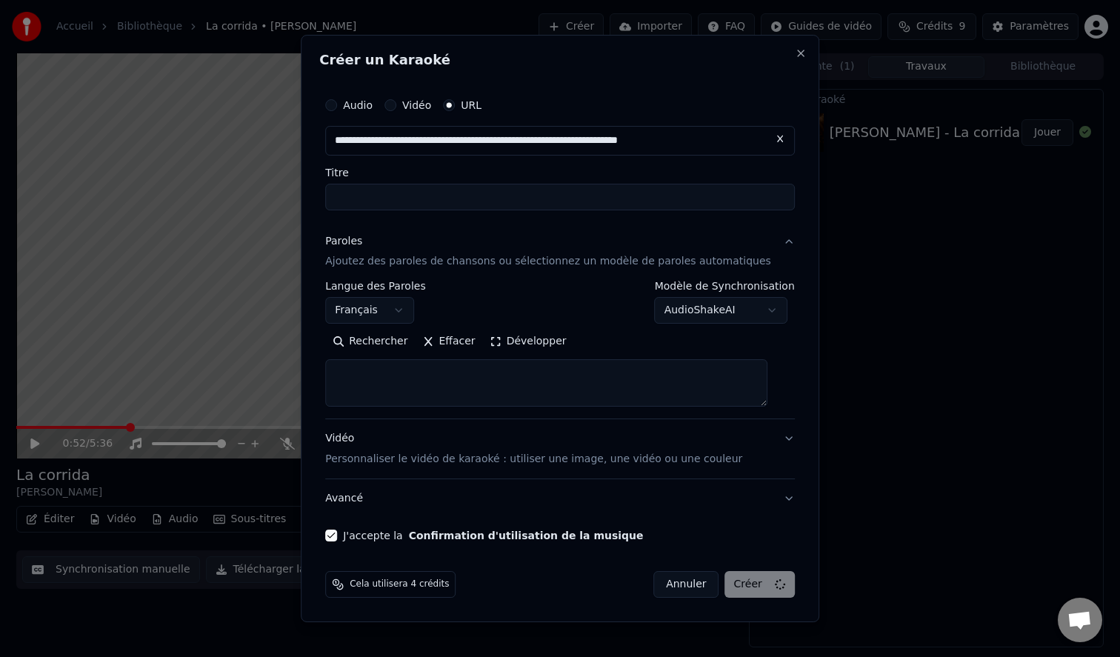
select select
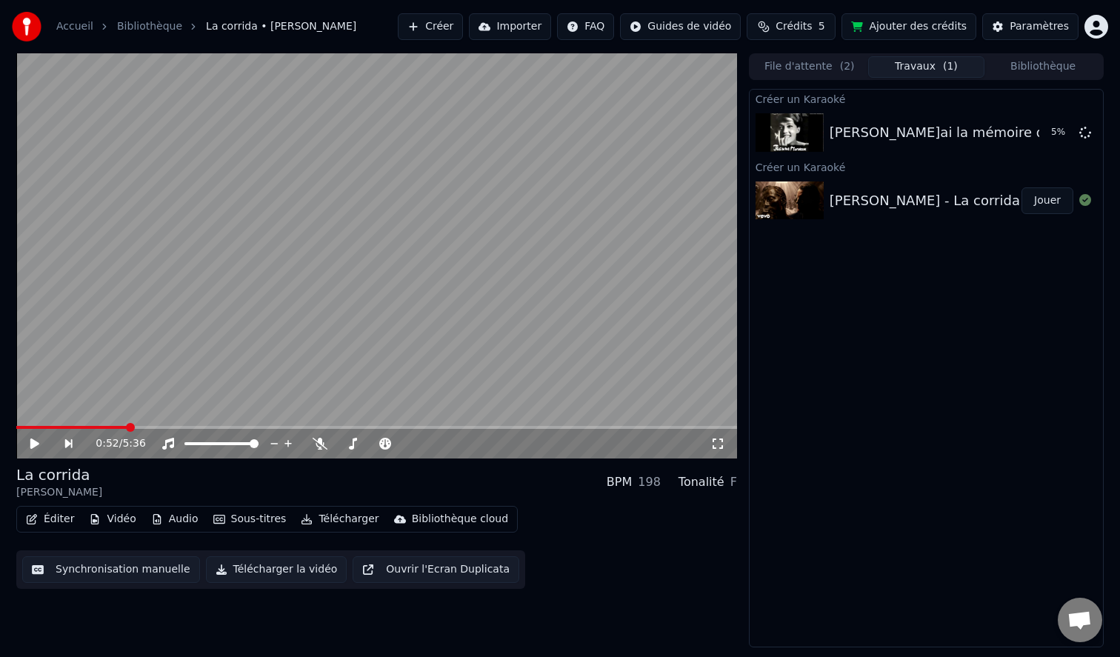
click at [31, 444] on icon at bounding box center [34, 443] width 9 height 10
click at [38, 448] on icon at bounding box center [45, 444] width 34 height 12
click at [447, 32] on button "Créer" at bounding box center [430, 26] width 65 height 27
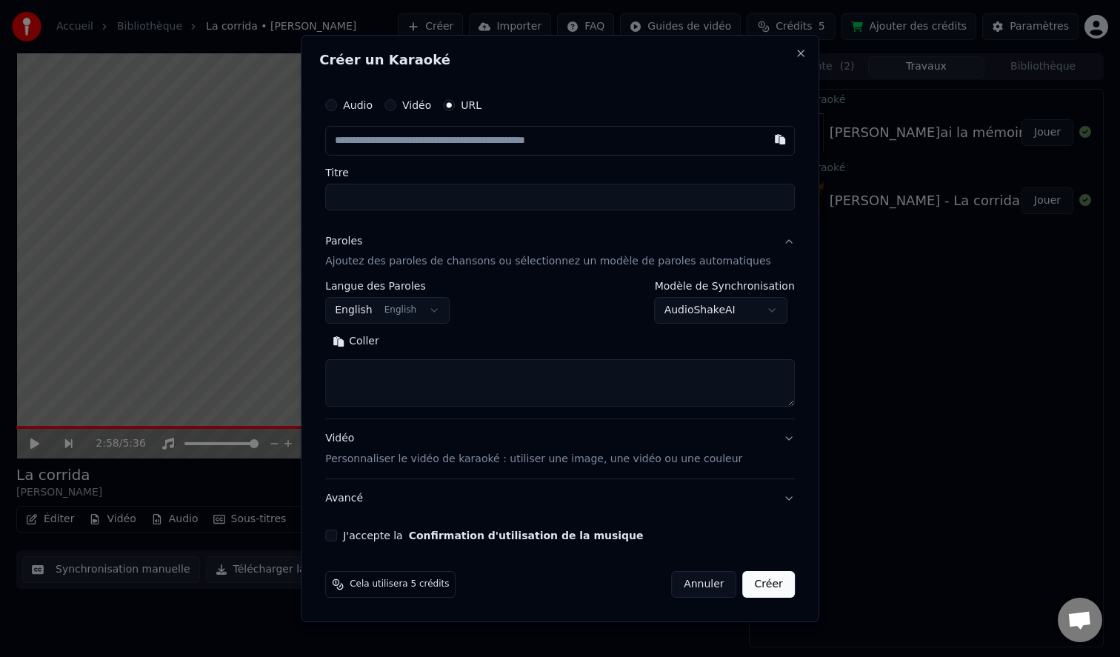
type input "**********"
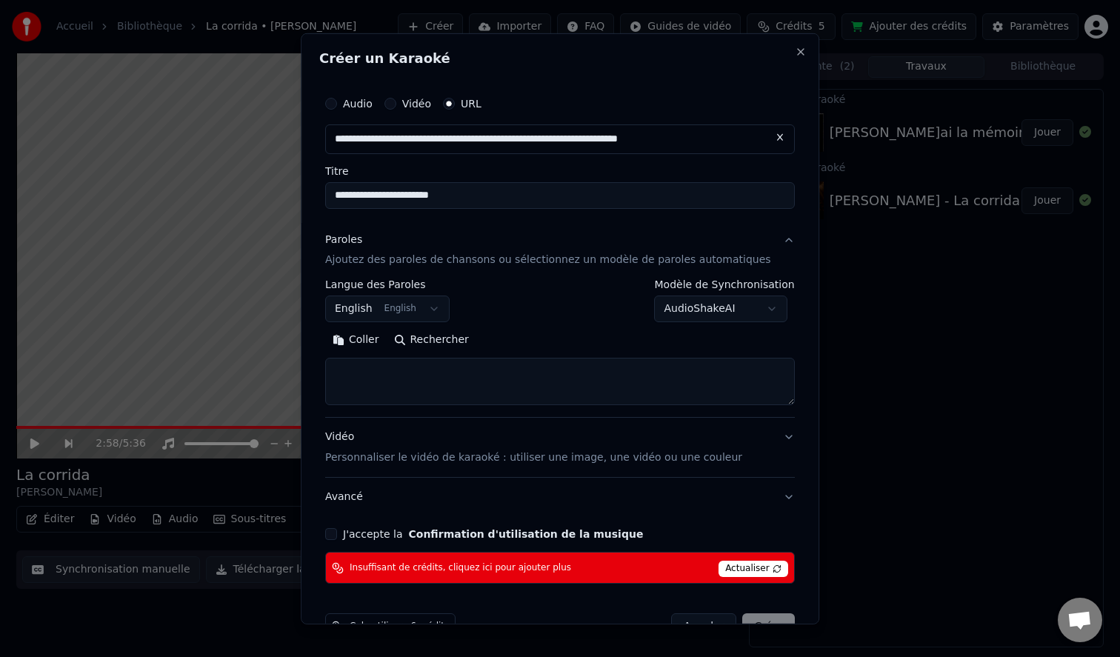
type input "**********"
click at [450, 340] on button "Rechercher" at bounding box center [432, 340] width 90 height 24
type input "**********"
type textarea "**********"
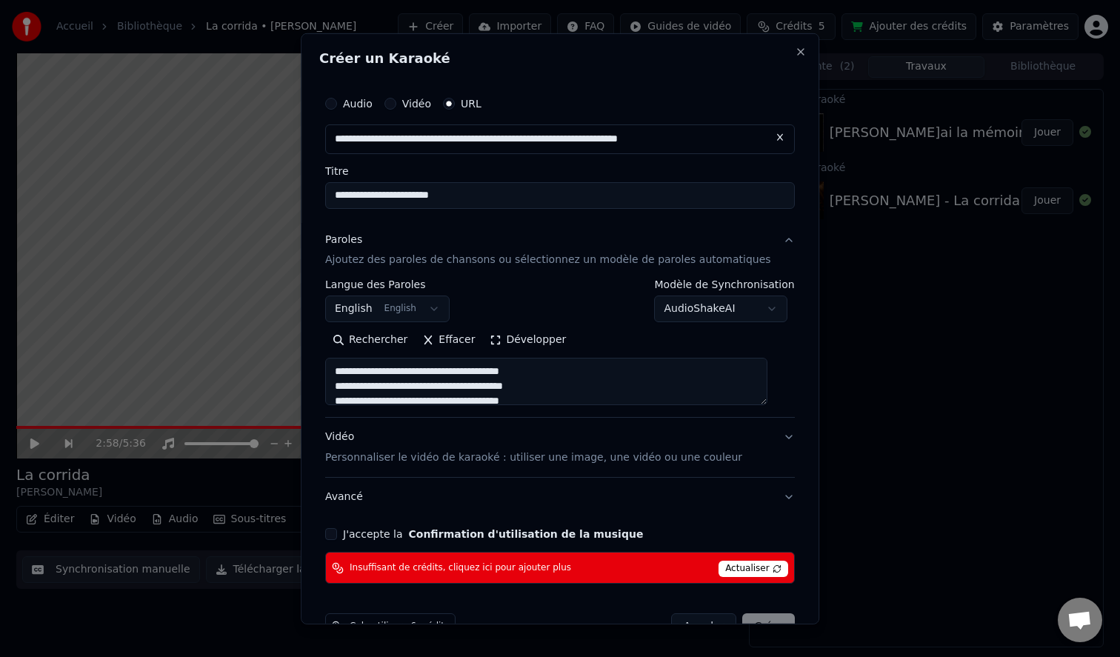
click at [754, 566] on span "Actualiser" at bounding box center [753, 569] width 70 height 16
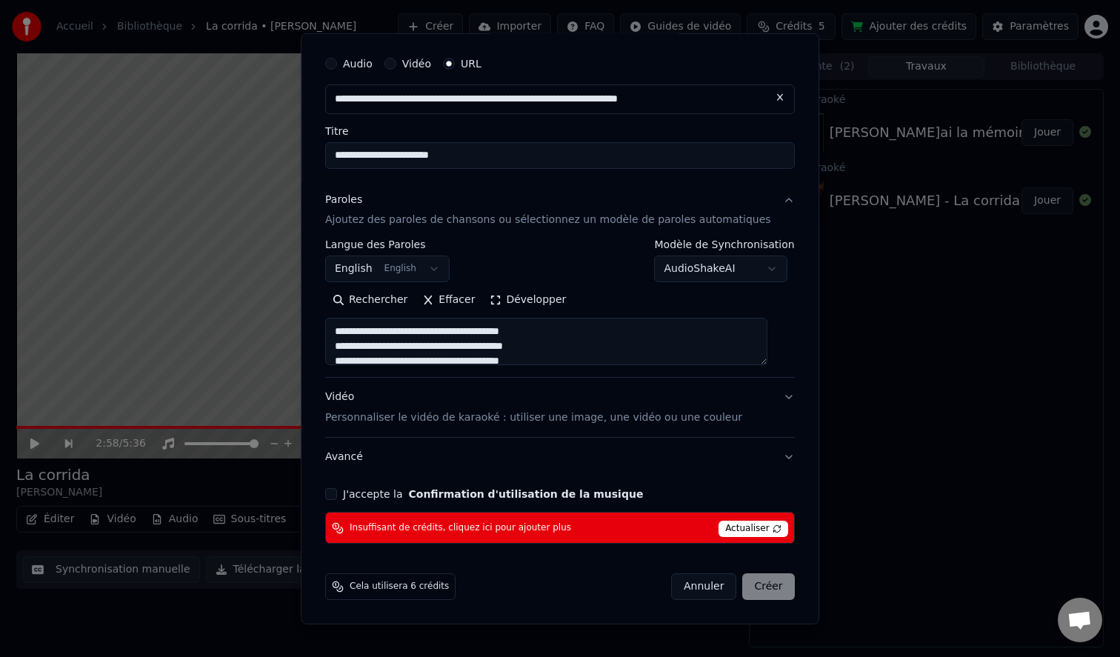
click at [337, 495] on button "J'accepte la Confirmation d'utilisation de la musique" at bounding box center [331, 494] width 12 height 12
click at [743, 529] on span "Actualiser" at bounding box center [753, 529] width 70 height 16
click at [762, 591] on div "Annuler Créer" at bounding box center [733, 586] width 124 height 27
select select
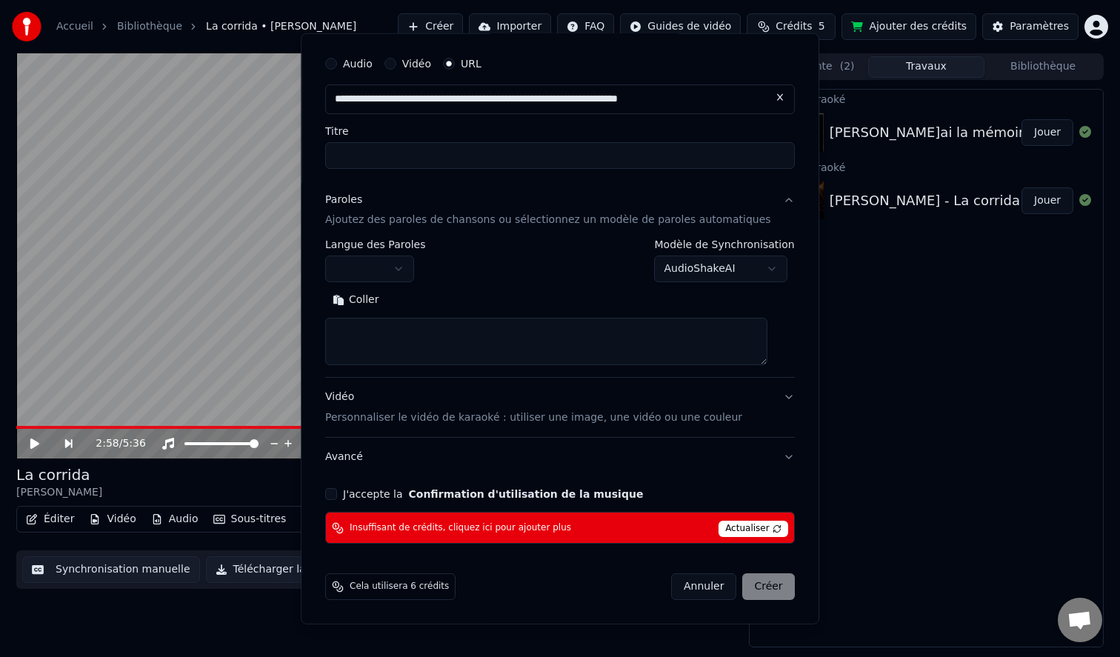
scroll to position [0, 0]
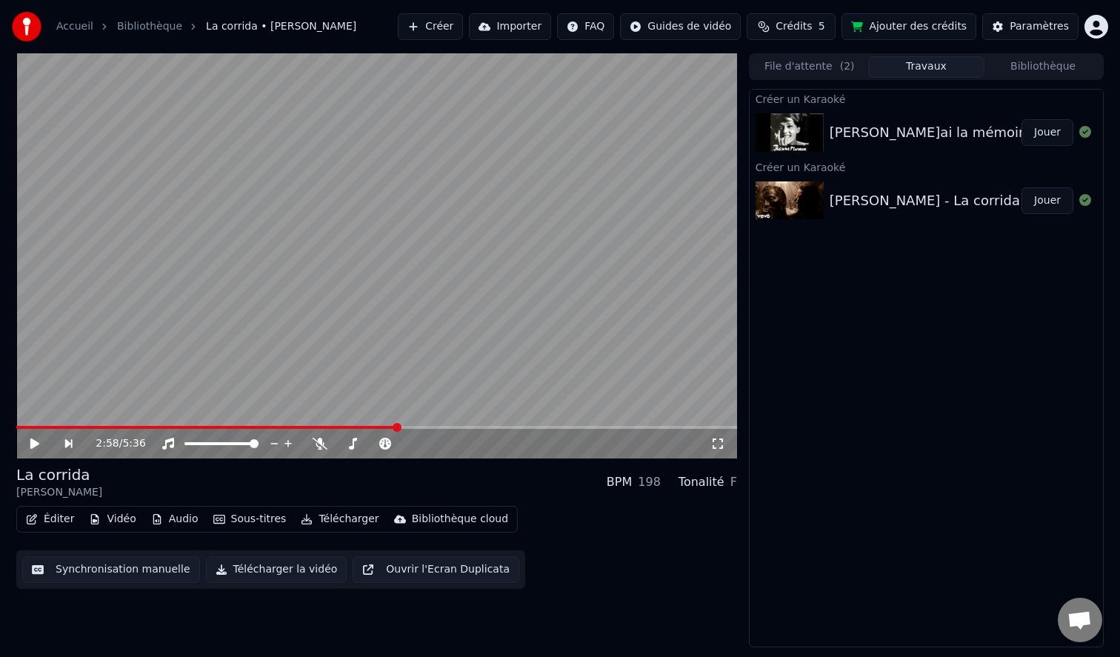
click at [892, 28] on button "Ajouter des crédits" at bounding box center [908, 26] width 135 height 27
click at [914, 27] on button "Ajouter des crédits" at bounding box center [908, 26] width 135 height 27
click at [778, 138] on img at bounding box center [789, 132] width 68 height 39
click at [946, 131] on div "Jeanne Moreau - J'ai la mémoire qui flanche" at bounding box center [969, 132] width 281 height 21
click at [904, 204] on div "Francis Cabrel - La corrida" at bounding box center [924, 200] width 190 height 21
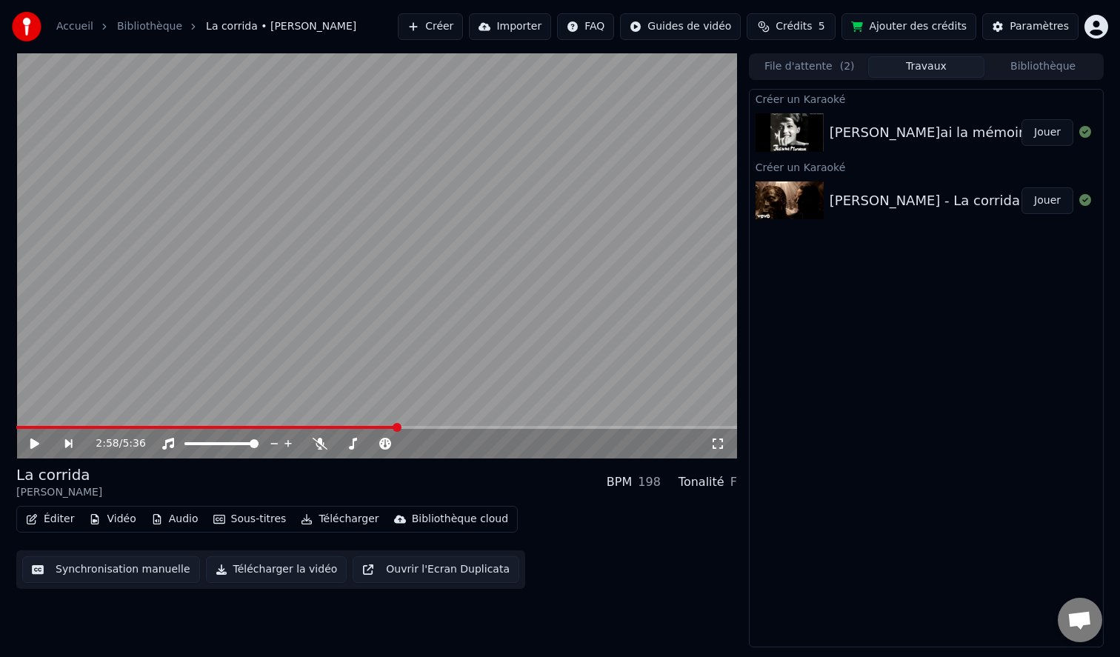
click at [883, 135] on div "Jeanne Moreau - J'ai la mémoire qui flanche" at bounding box center [969, 132] width 281 height 21
click at [33, 444] on icon at bounding box center [34, 443] width 9 height 10
click at [715, 446] on icon at bounding box center [717, 444] width 15 height 12
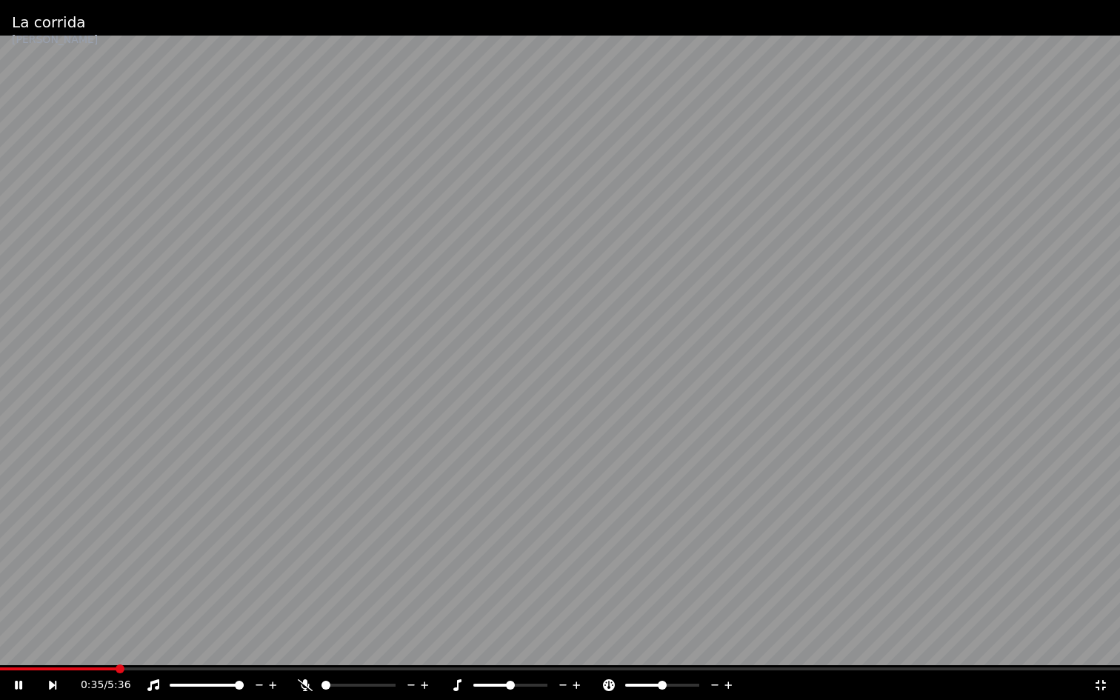
click at [116, 656] on span at bounding box center [58, 668] width 116 height 3
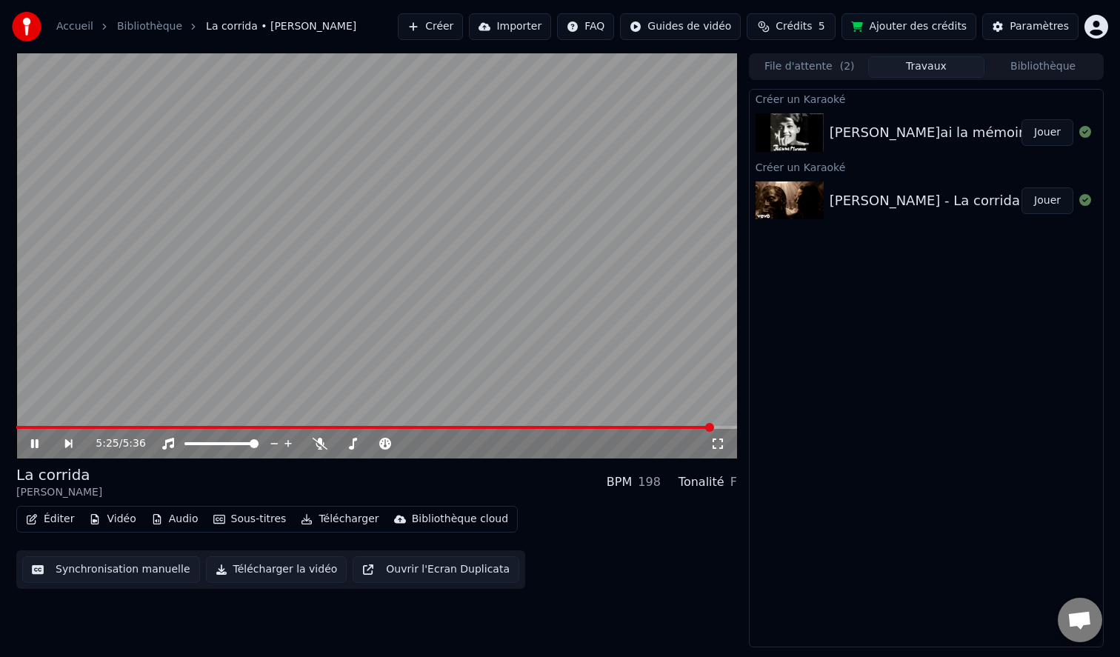
click at [872, 138] on div "Jeanne Moreau - J'ai la mémoire qui flanche" at bounding box center [969, 132] width 281 height 21
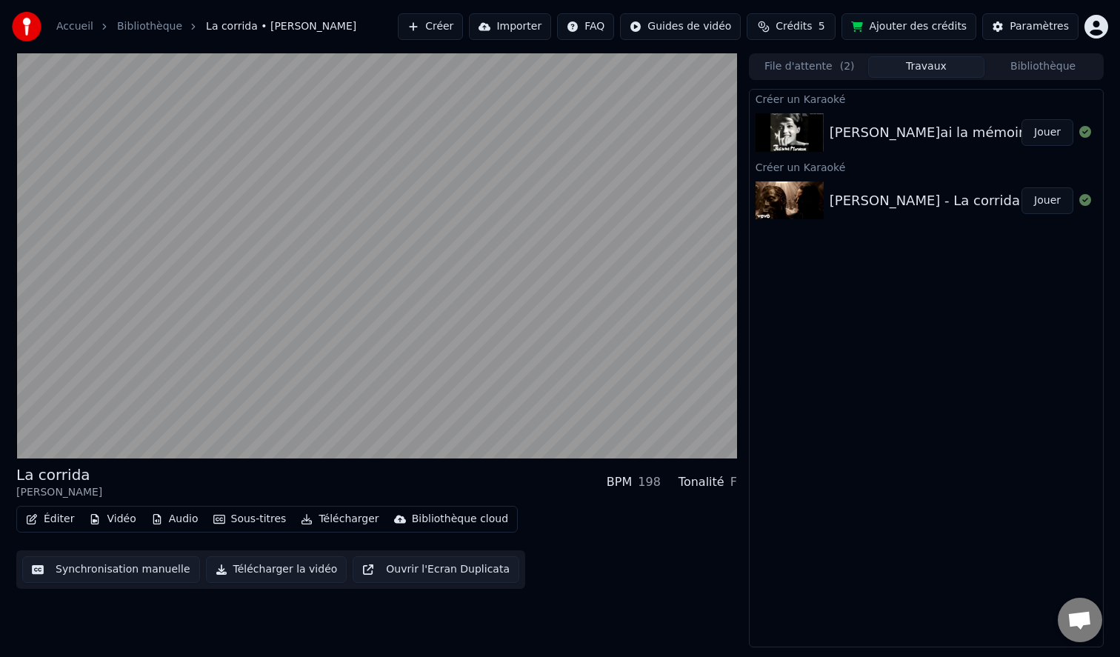
click at [1053, 138] on button "Jouer" at bounding box center [1047, 132] width 52 height 27
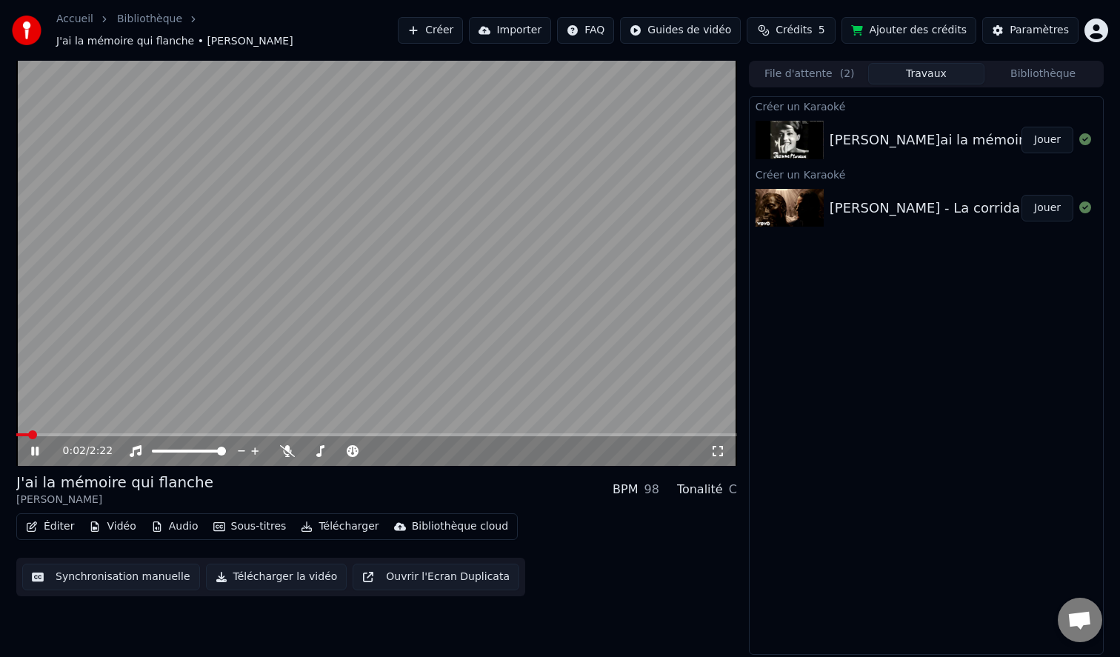
click at [715, 447] on icon at bounding box center [717, 451] width 15 height 12
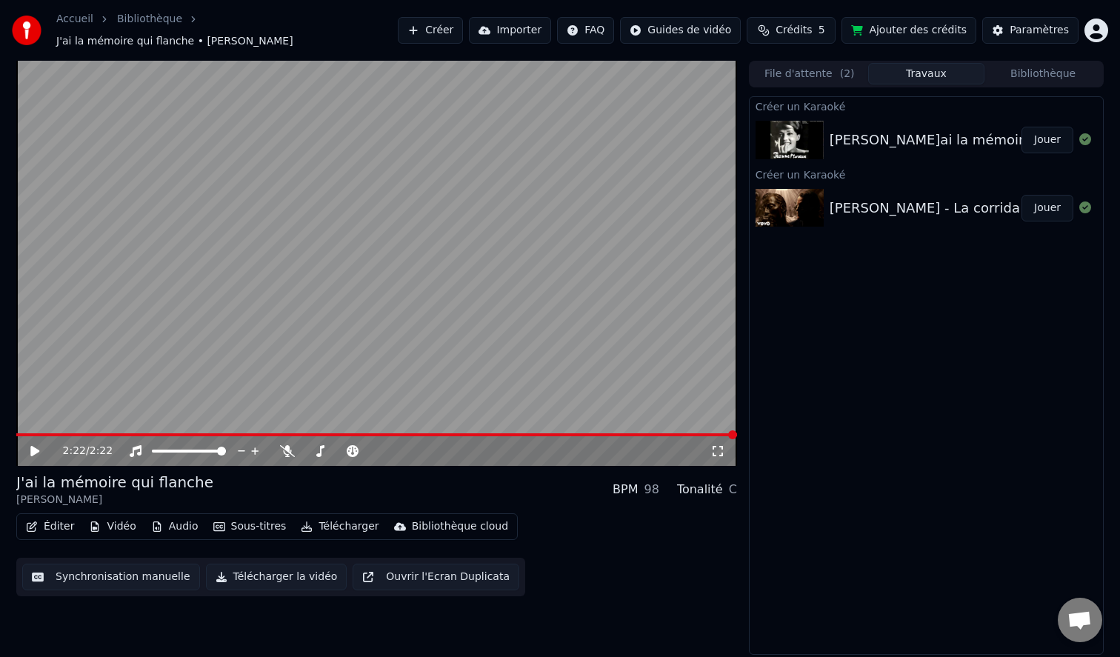
click at [883, 35] on button "Ajouter des crédits" at bounding box center [908, 30] width 135 height 27
click at [1036, 32] on div "Paramètres" at bounding box center [1038, 30] width 59 height 15
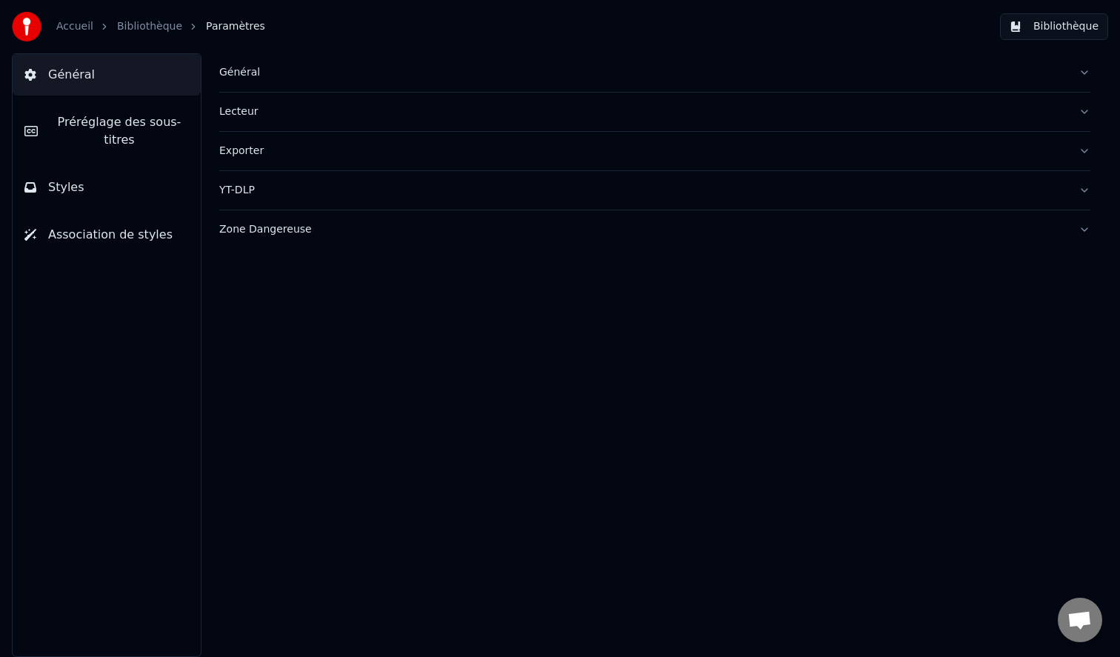
click at [26, 30] on img at bounding box center [27, 27] width 30 height 30
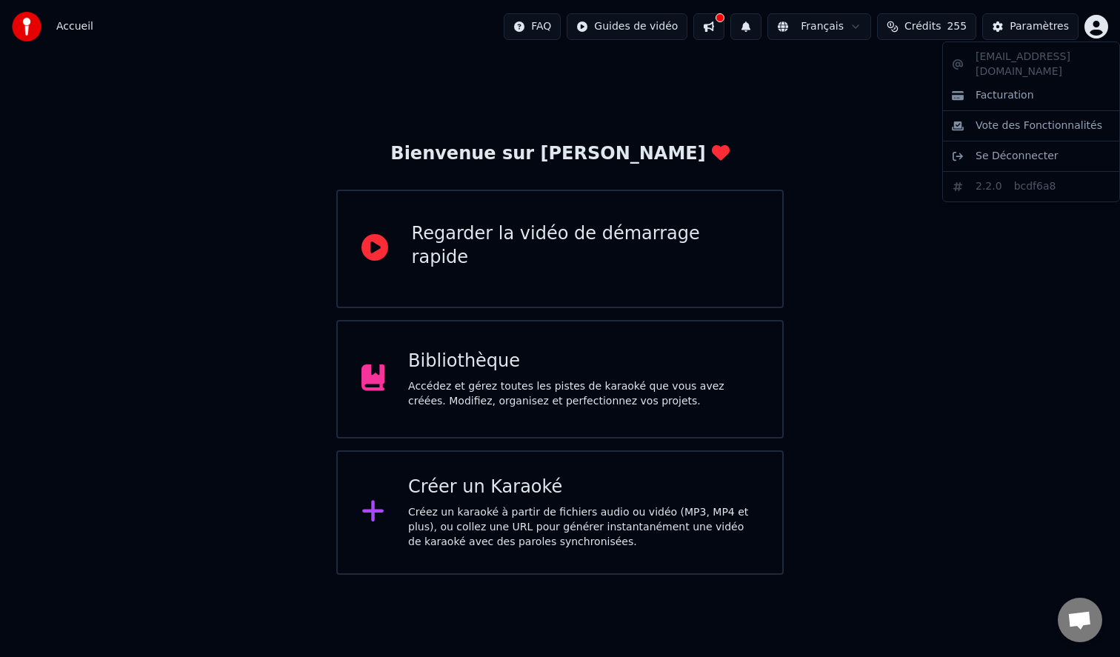
click at [1103, 30] on html "Accueil FAQ Guides de vidéo Français Crédits 255 Paramètres Bienvenue sur Youka…" at bounding box center [560, 287] width 1120 height 575
click at [996, 88] on span "Facturation" at bounding box center [1004, 95] width 59 height 15
click at [1096, 27] on html "Accueil FAQ Guides de vidéo Français Crédits 255 Paramètres Bienvenue sur Youka…" at bounding box center [560, 287] width 1120 height 575
click at [901, 16] on html "Accueil FAQ Guides de vidéo Français Crédits 255 Paramètres Bienvenue sur Youka…" at bounding box center [560, 287] width 1120 height 575
click at [922, 24] on span "Crédits" at bounding box center [922, 26] width 36 height 15
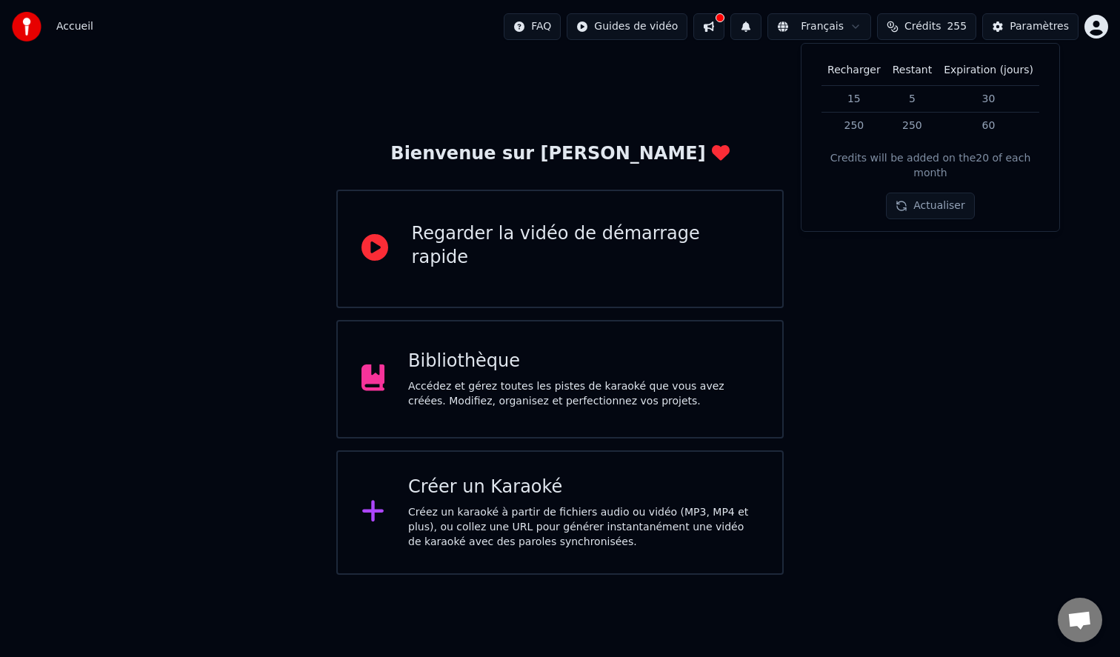
click at [922, 24] on span "Crédits" at bounding box center [922, 26] width 36 height 15
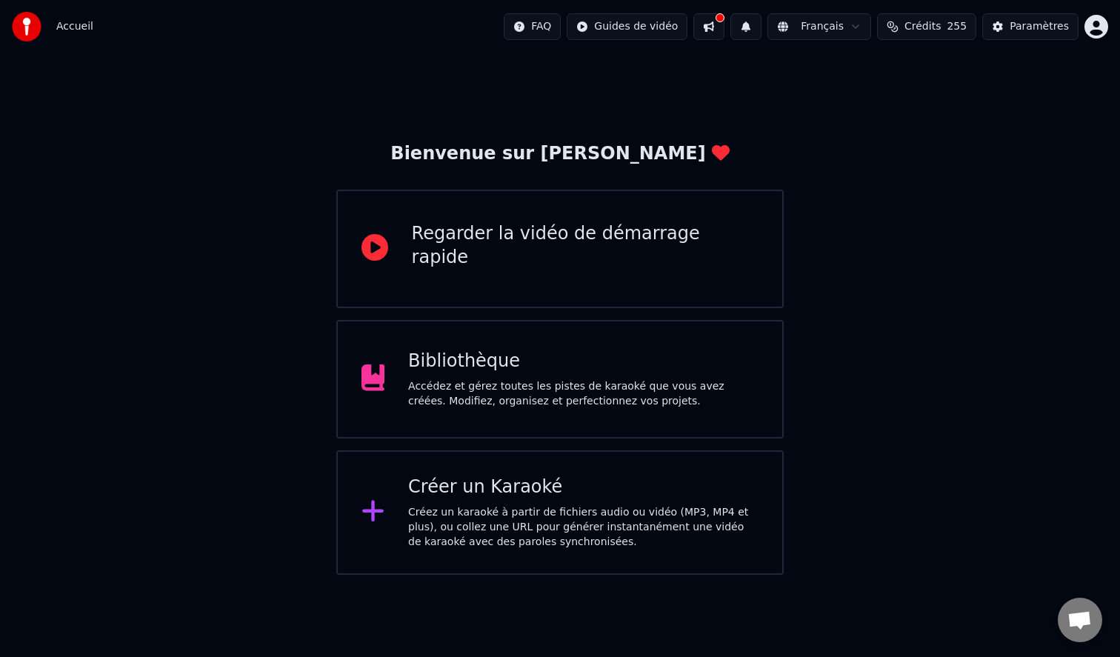
click at [1098, 27] on html "Accueil FAQ Guides de vidéo Français Crédits 255 Paramètres Bienvenue sur Youka…" at bounding box center [560, 287] width 1120 height 575
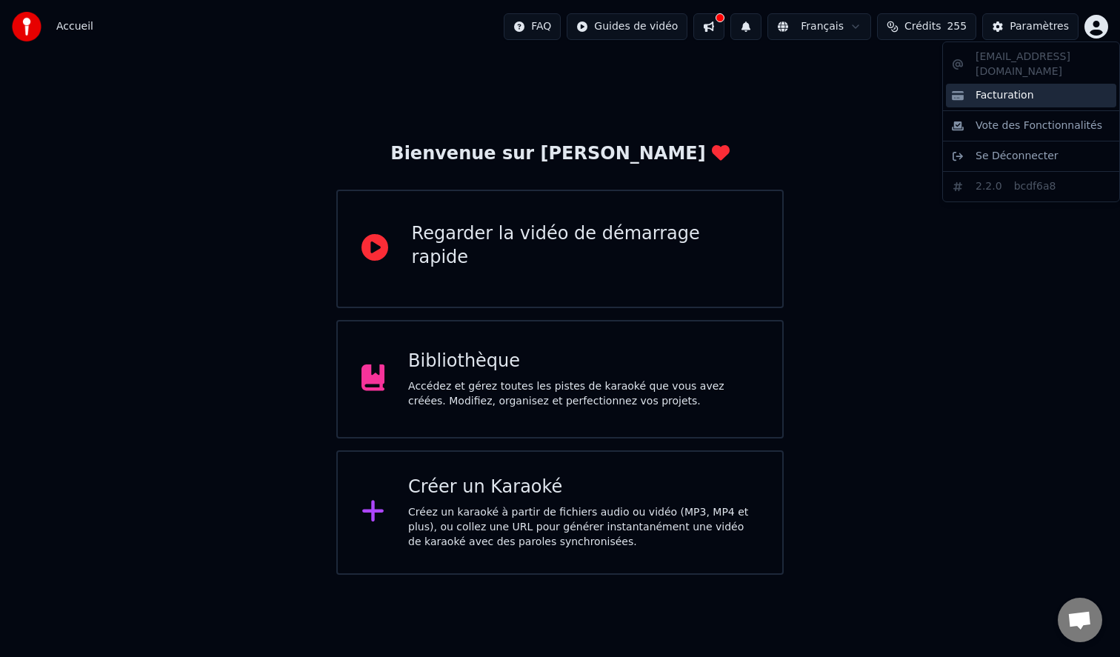
click at [1004, 88] on span "Facturation" at bounding box center [1004, 95] width 59 height 15
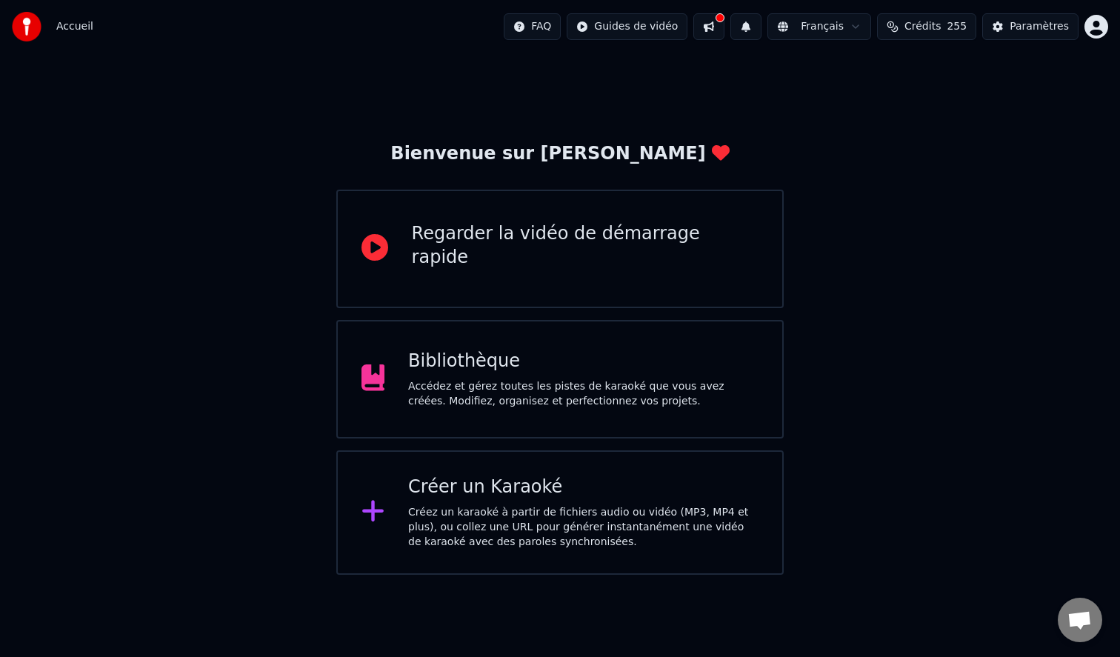
click at [1097, 30] on html "Accueil FAQ Guides de vidéo Français Crédits 255 Paramètres Bienvenue sur Youka…" at bounding box center [560, 287] width 1120 height 575
click at [1026, 33] on div "Paramètres" at bounding box center [1038, 26] width 59 height 15
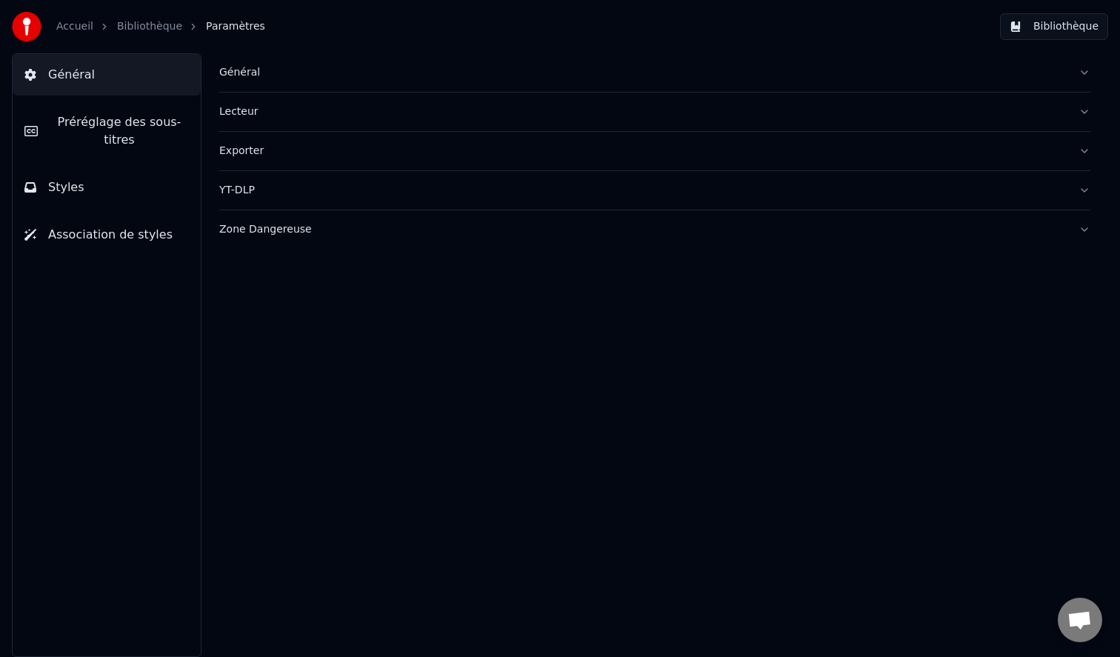
click at [4, 20] on div "Accueil Bibliothèque Paramètres Bibliothèque" at bounding box center [560, 26] width 1120 height 53
click at [30, 28] on img at bounding box center [27, 27] width 30 height 30
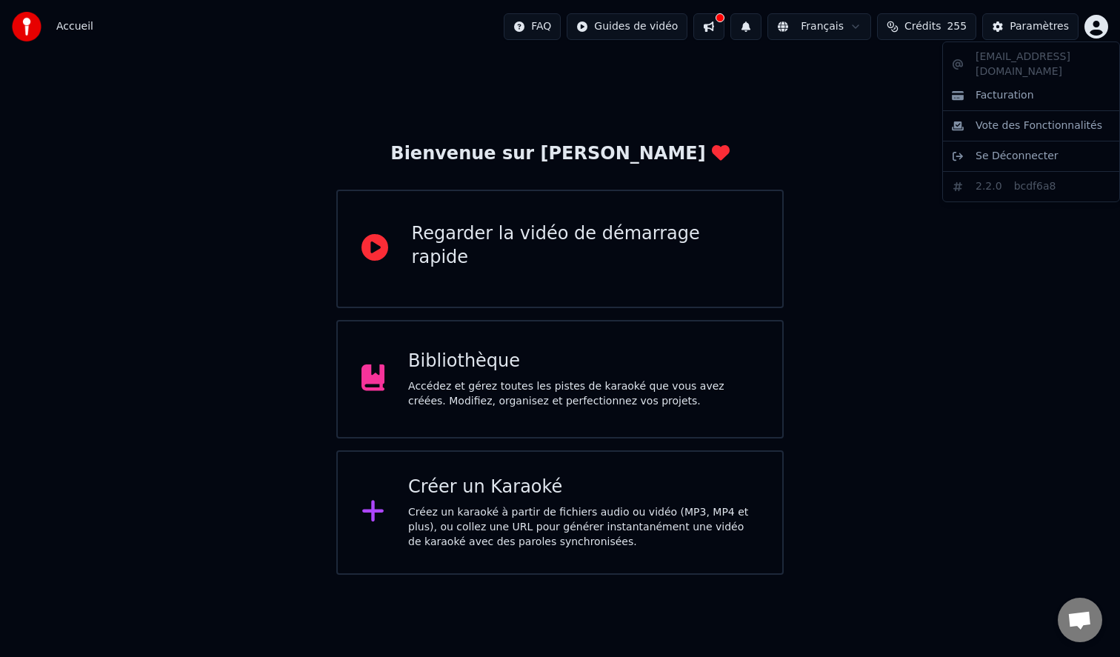
click at [1097, 25] on html "Accueil FAQ Guides de vidéo Français Crédits 255 Paramètres Bienvenue sur Youka…" at bounding box center [560, 287] width 1120 height 575
click at [1011, 88] on span "Facturation" at bounding box center [1004, 95] width 59 height 15
click at [26, 32] on img at bounding box center [27, 27] width 30 height 30
click at [479, 511] on div "Créez un karaoké à partir de fichiers audio ou vidéo (MP3, MP4 et plus), ou col…" at bounding box center [583, 527] width 350 height 44
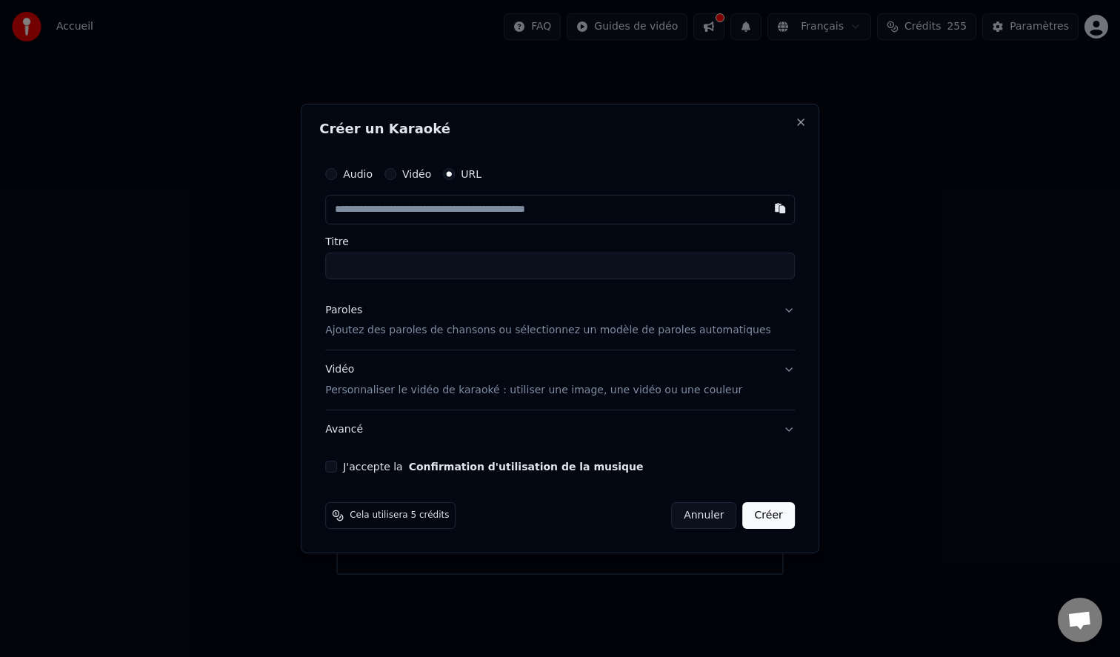
type input "**********"
click at [337, 469] on button "J'accepte la Confirmation d'utilisation de la musique" at bounding box center [331, 467] width 12 height 12
click at [482, 333] on p "Ajoutez des paroles de chansons ou sélectionnez un modèle de paroles automatiqu…" at bounding box center [548, 331] width 446 height 15
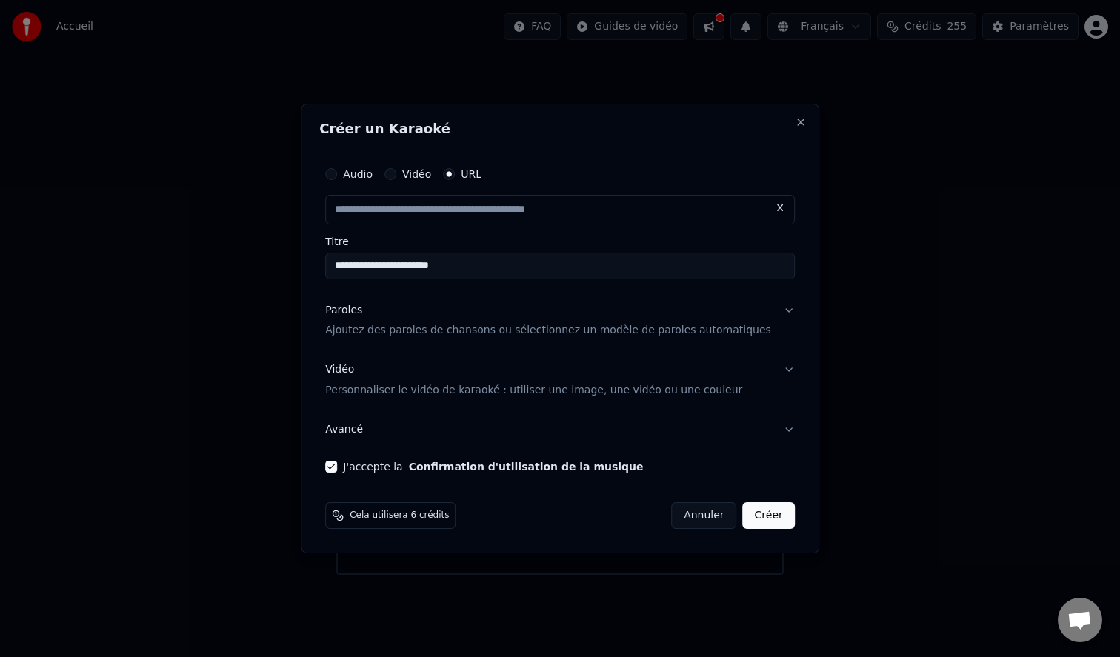
type input "**********"
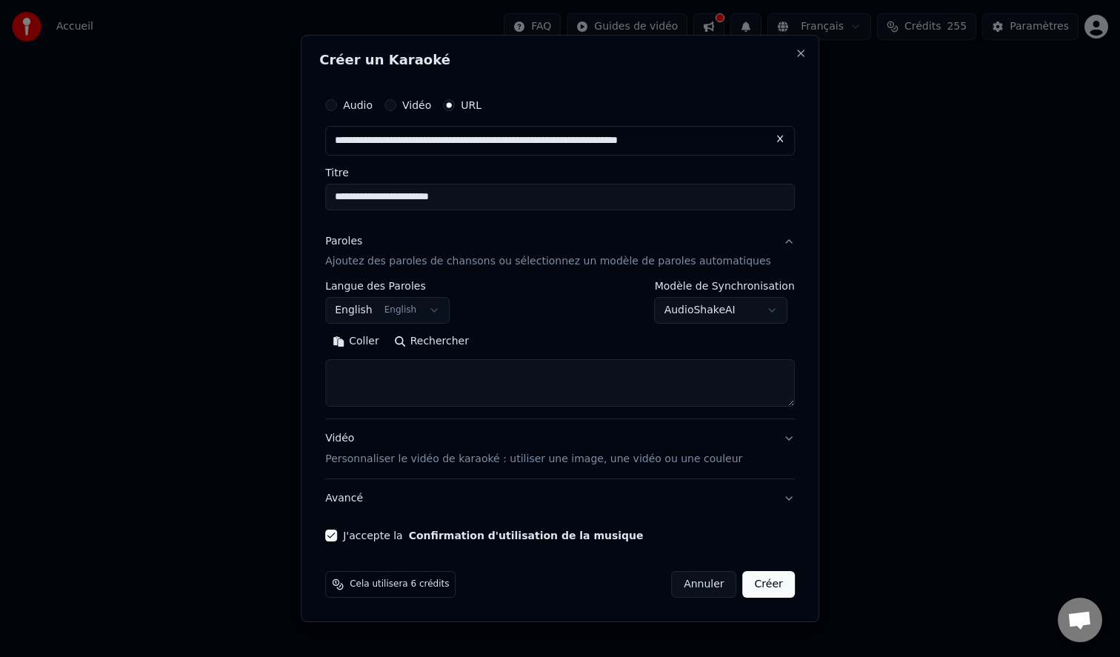
click at [452, 336] on button "Rechercher" at bounding box center [432, 342] width 90 height 24
type textarea "**********"
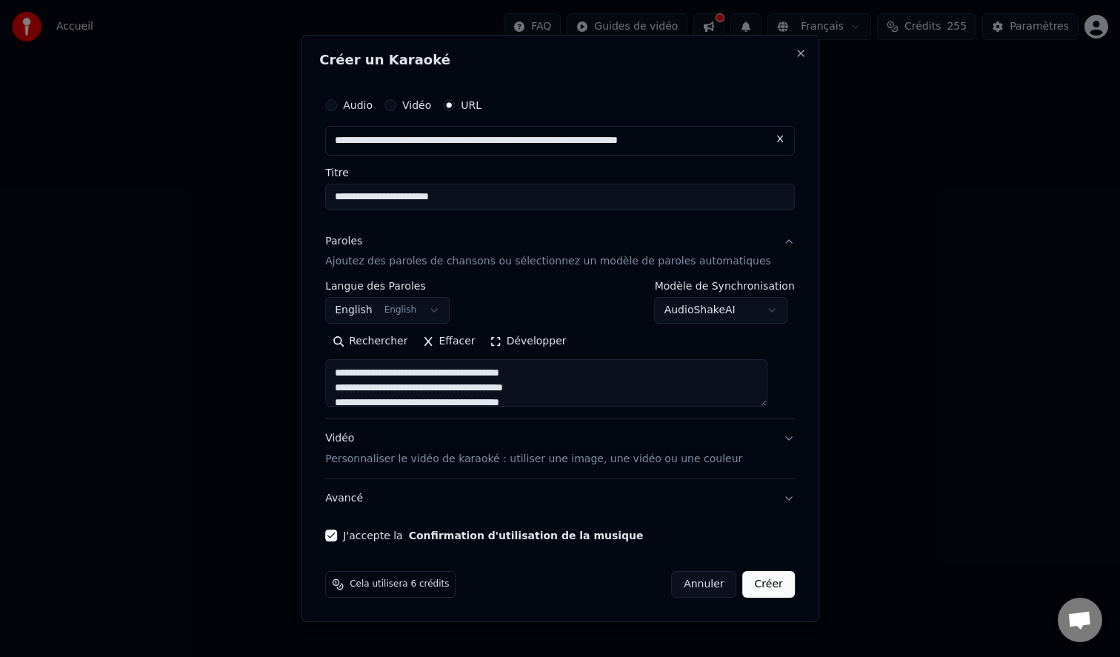
click at [775, 581] on button "Créer" at bounding box center [769, 584] width 52 height 27
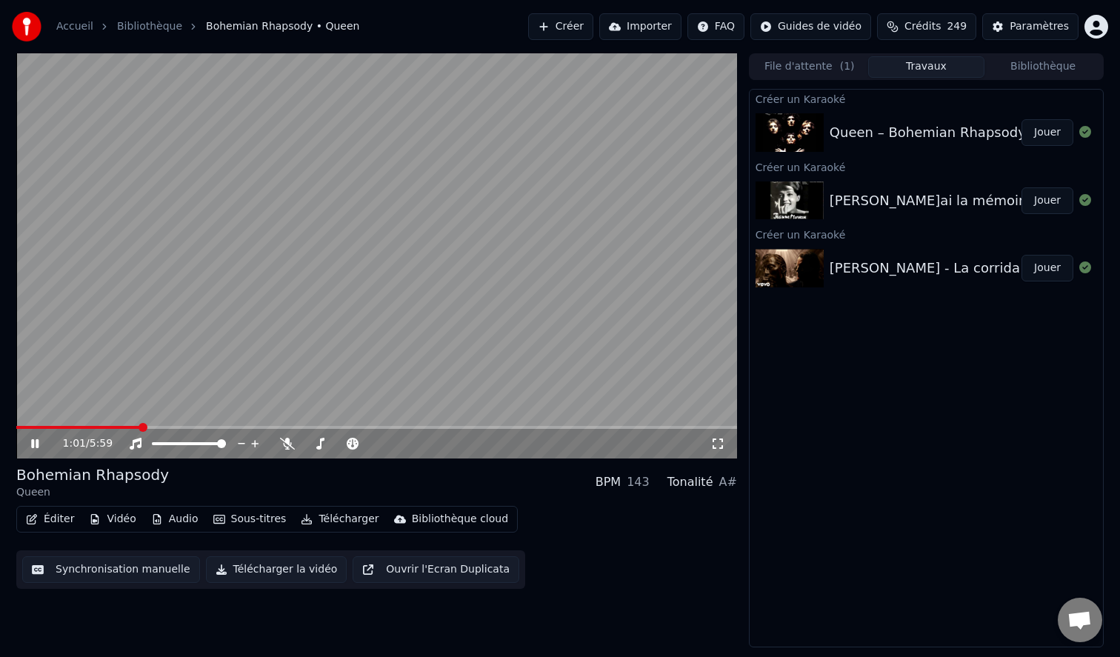
click at [37, 446] on icon at bounding box center [34, 443] width 7 height 9
